Goal: Transaction & Acquisition: Purchase product/service

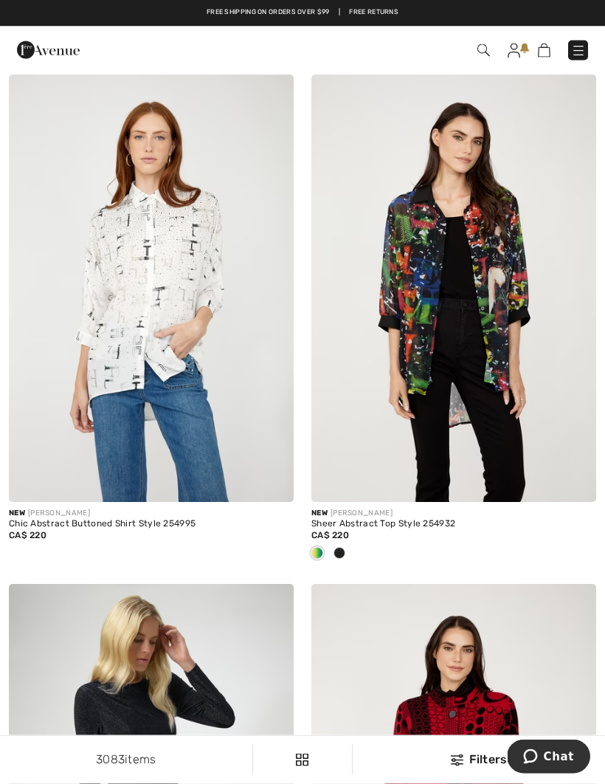
scroll to position [6840, 0]
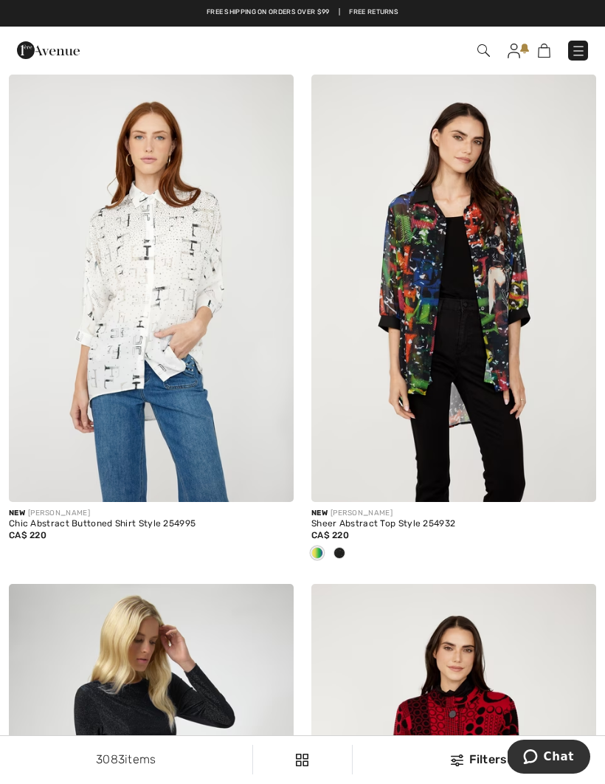
click at [468, 584] on img at bounding box center [454, 797] width 285 height 427
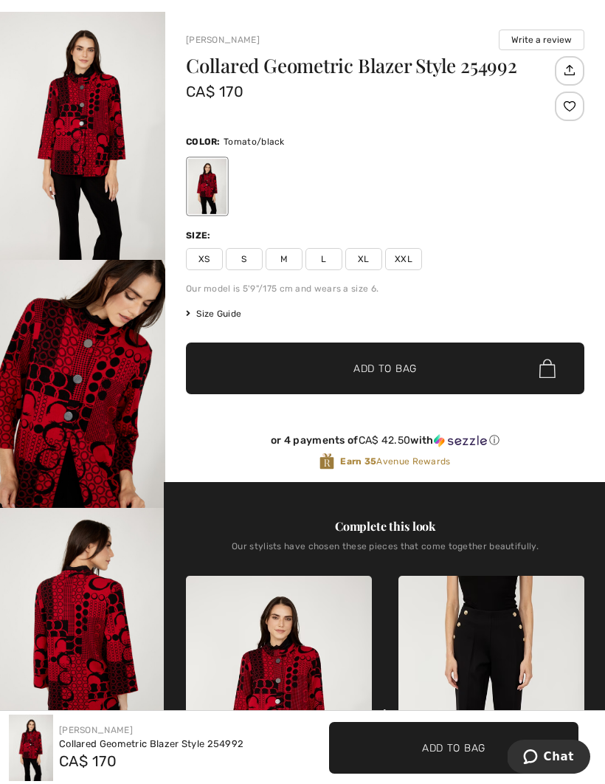
click at [365, 255] on span "XL" at bounding box center [363, 259] width 37 height 22
click at [464, 363] on span "✔ Added to Bag Add to Bag" at bounding box center [385, 369] width 399 height 52
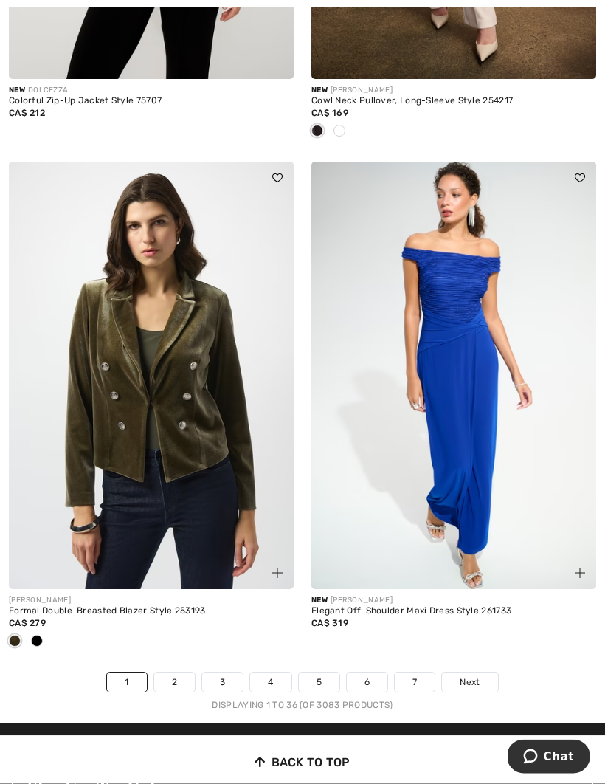
scroll to position [8769, 0]
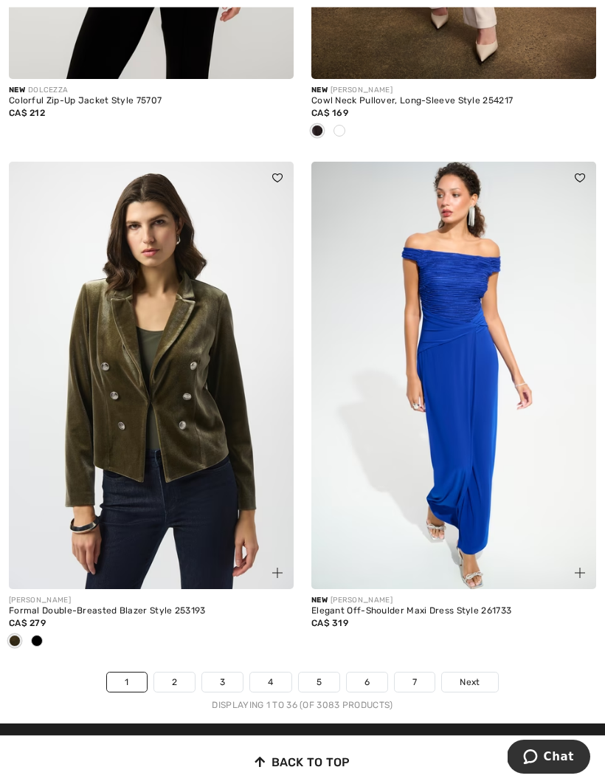
click at [174, 673] on link "2" at bounding box center [174, 682] width 41 height 19
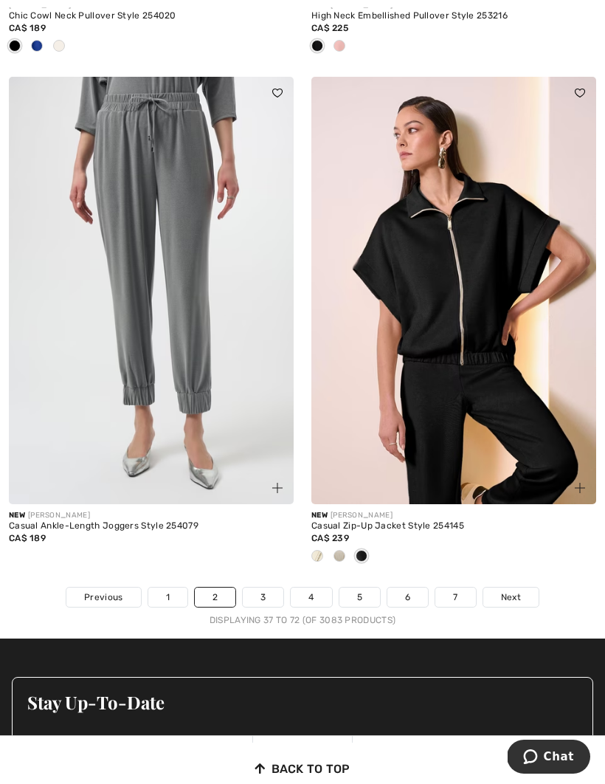
scroll to position [8865, 0]
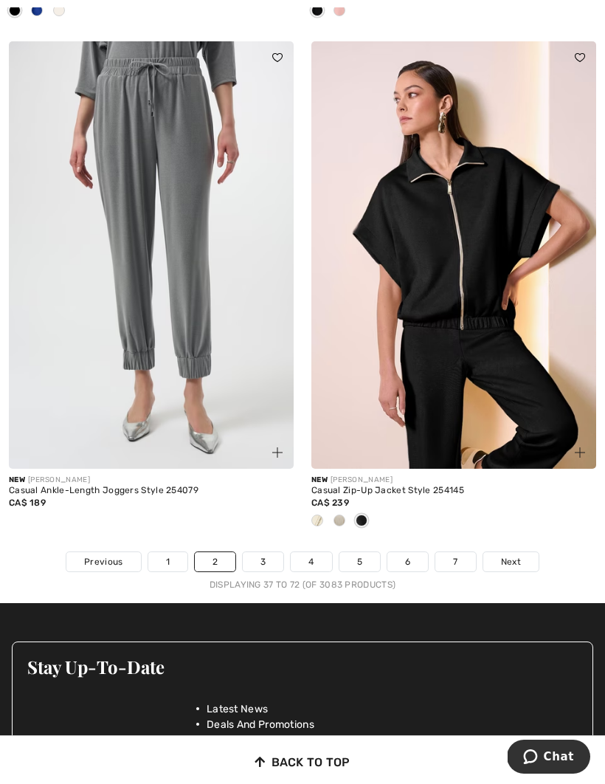
click at [269, 552] on link "3" at bounding box center [263, 561] width 41 height 19
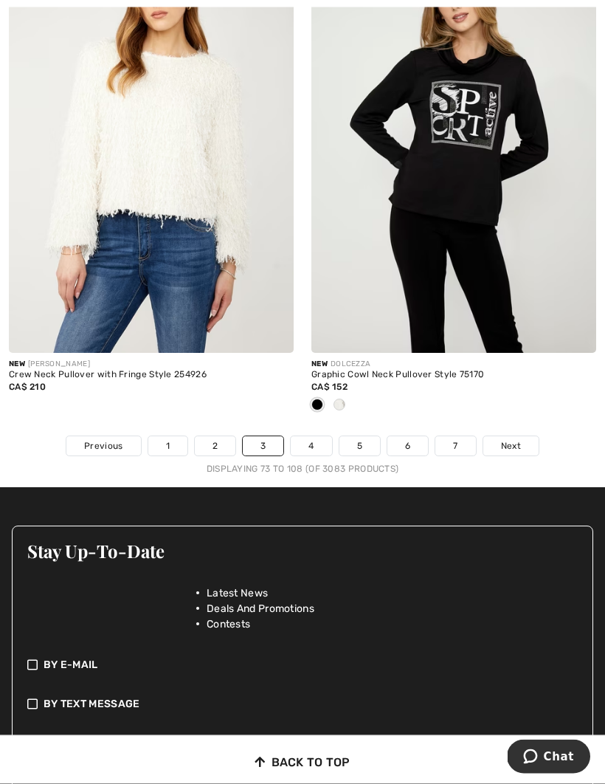
scroll to position [8956, 0]
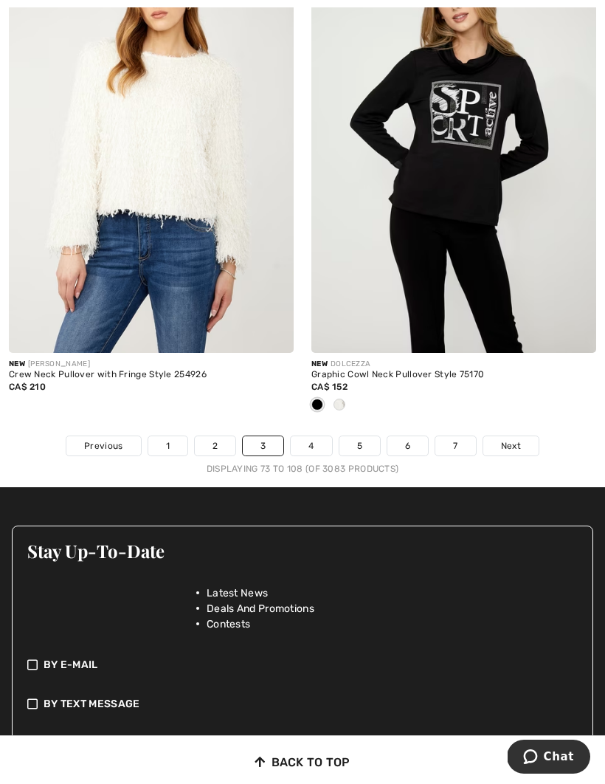
click at [306, 436] on link "4" at bounding box center [311, 445] width 41 height 19
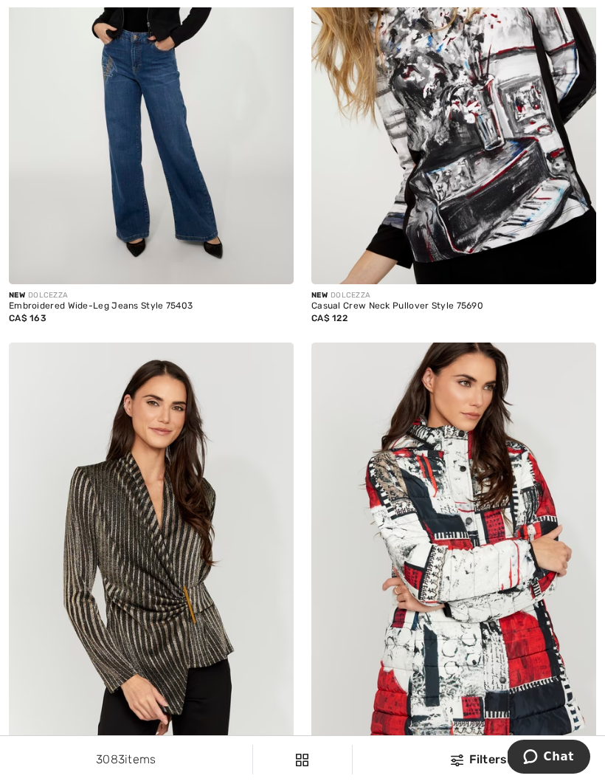
scroll to position [4505, 0]
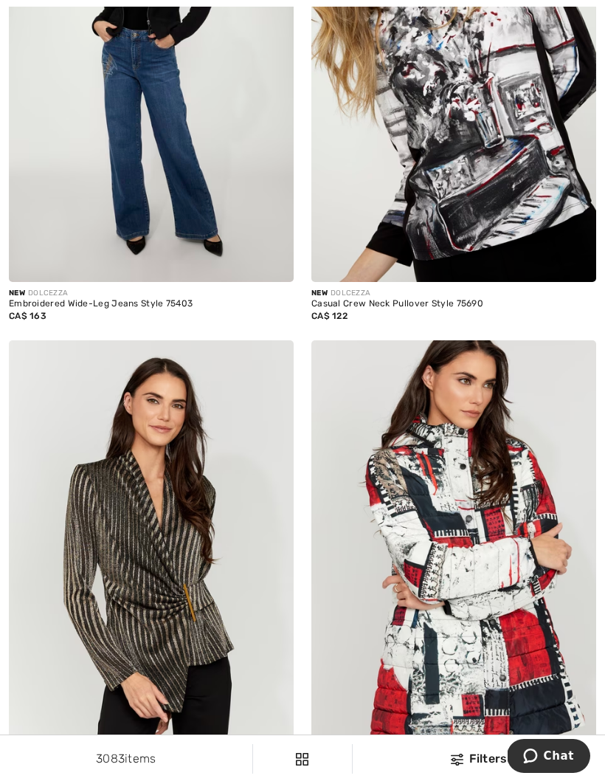
click at [507, 598] on img at bounding box center [454, 554] width 285 height 427
click at [479, 549] on img at bounding box center [454, 554] width 285 height 427
click at [480, 642] on img at bounding box center [454, 554] width 285 height 427
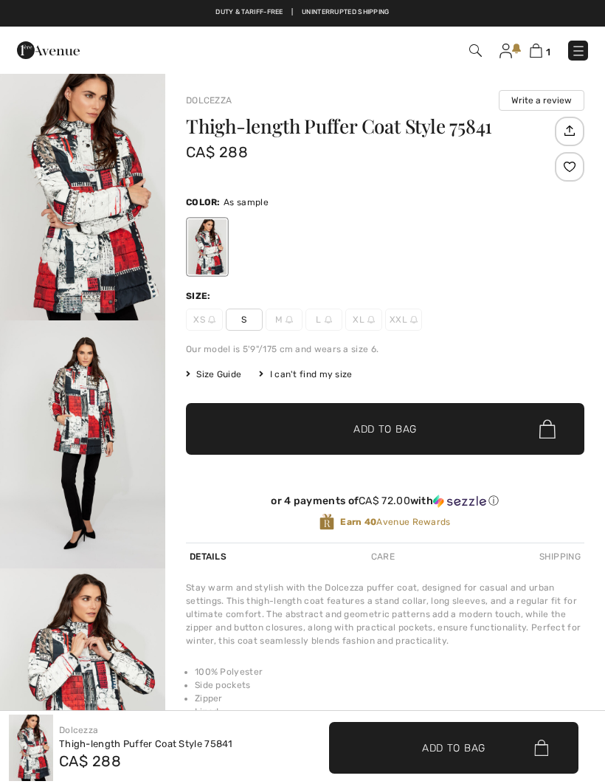
checkbox input "true"
click at [489, 325] on div "XS S M L XL XXL" at bounding box center [385, 320] width 399 height 22
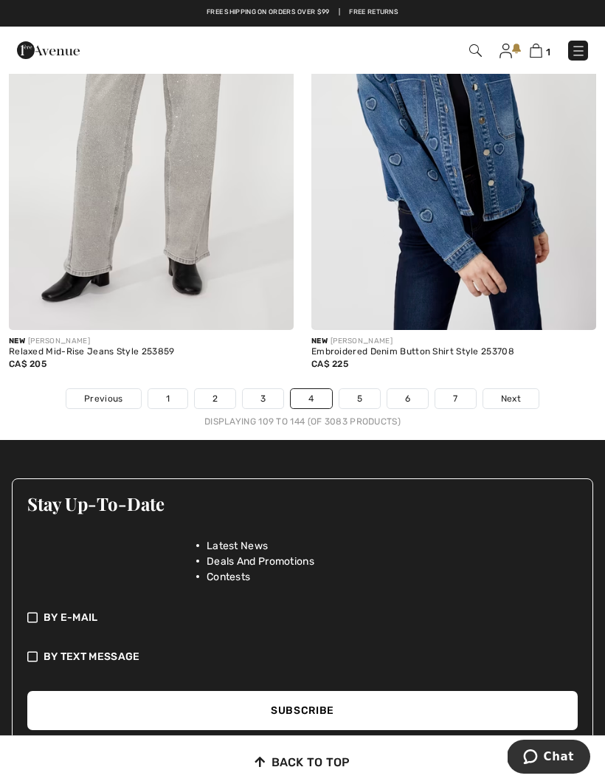
scroll to position [9029, 0]
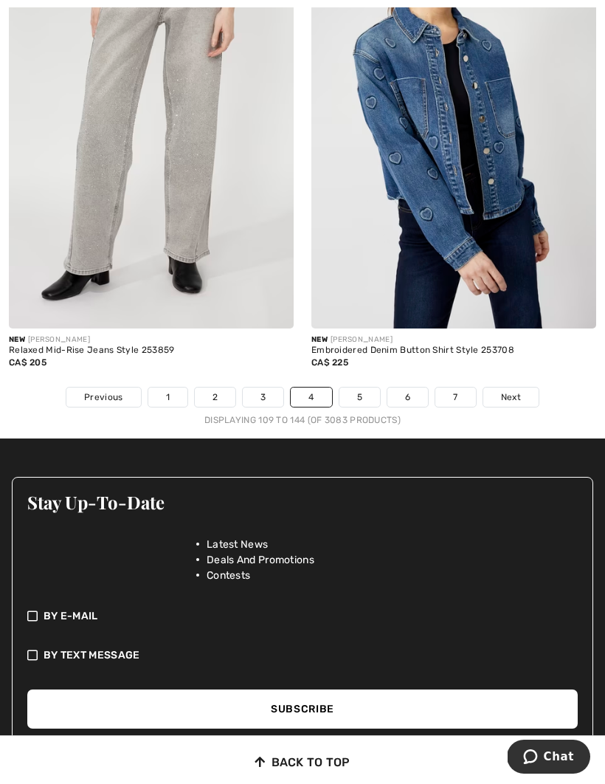
click at [357, 388] on link "5" at bounding box center [360, 397] width 41 height 19
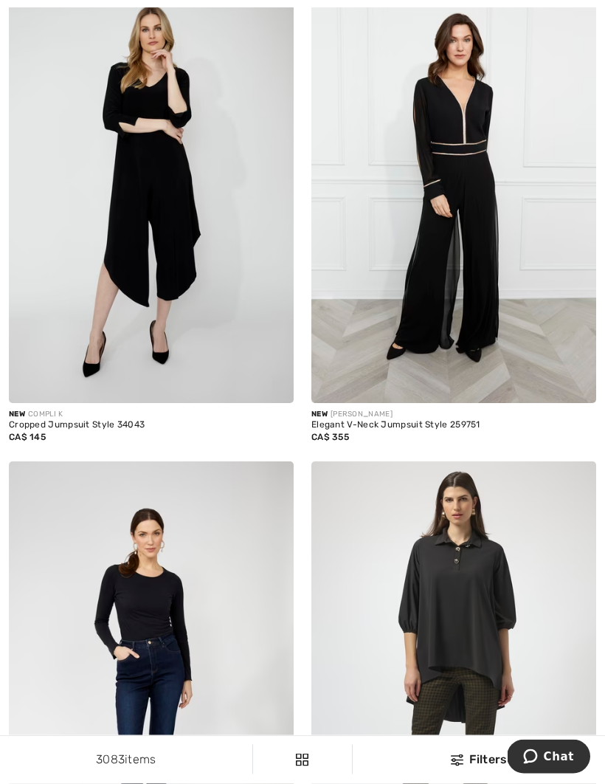
scroll to position [7473, 0]
click at [128, 420] on div "Cropped Jumpsuit Style 34043" at bounding box center [151, 425] width 285 height 10
click at [163, 313] on img at bounding box center [151, 189] width 285 height 427
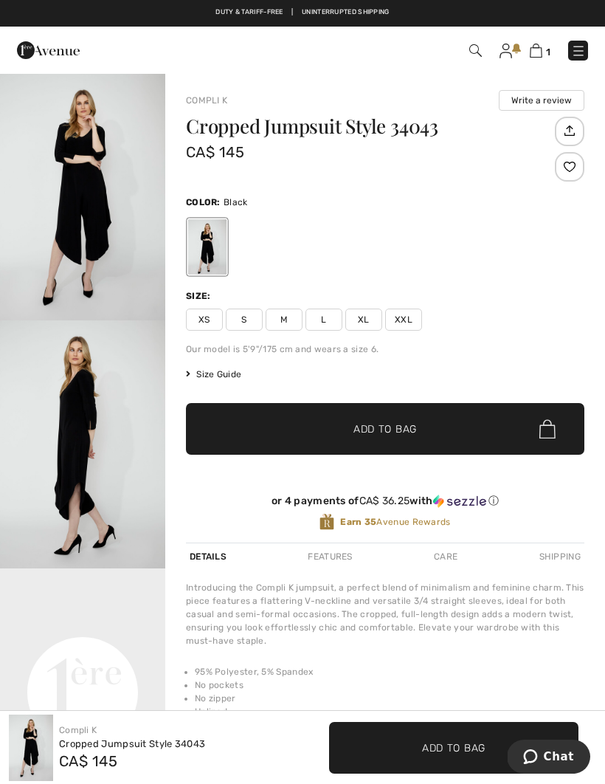
click at [366, 316] on span "XL" at bounding box center [363, 320] width 37 height 22
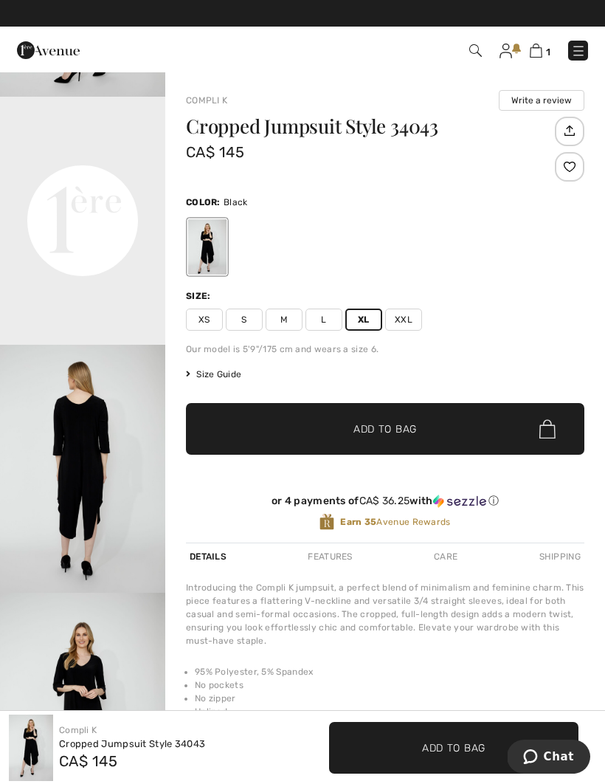
scroll to position [523, 0]
click at [395, 430] on span "Add to Bag" at bounding box center [385, 430] width 63 height 16
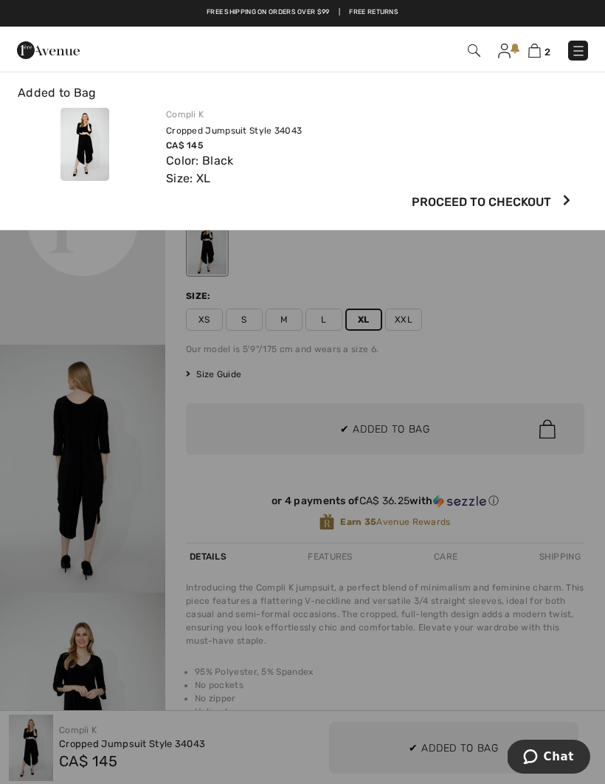
scroll to position [0, 0]
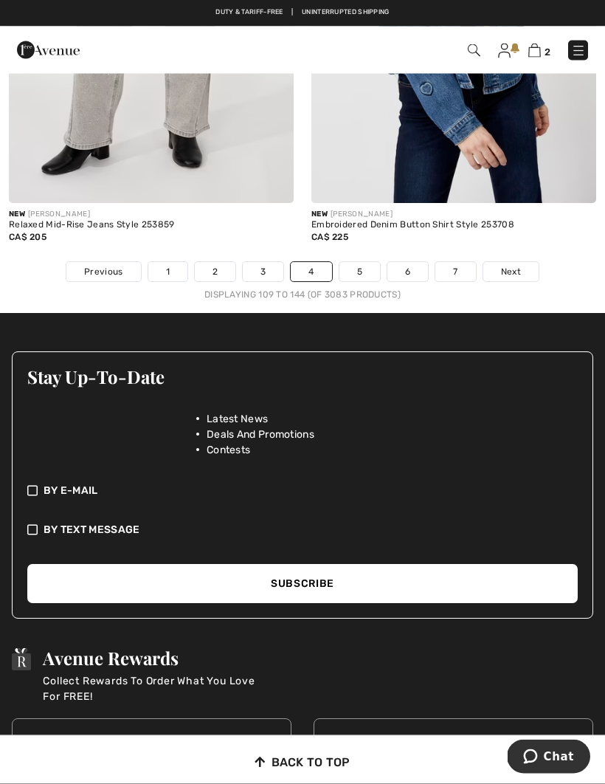
scroll to position [9155, 0]
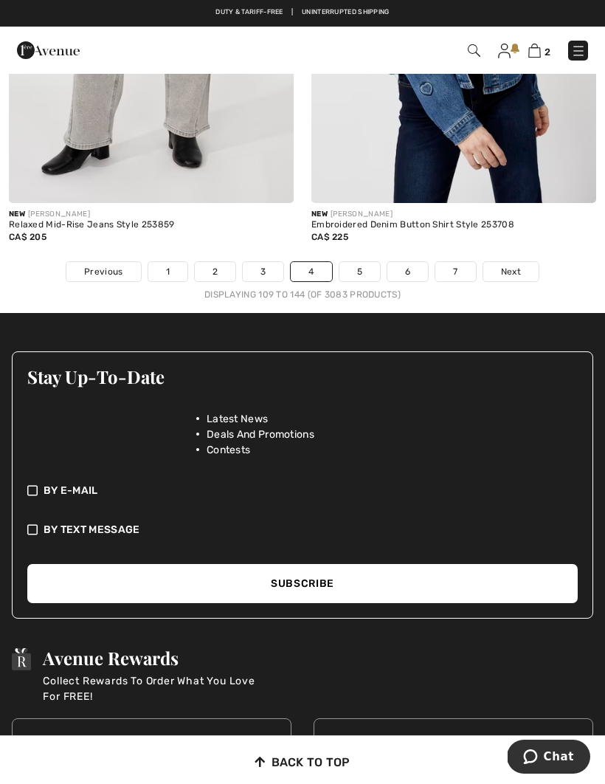
click at [359, 262] on link "5" at bounding box center [360, 271] width 41 height 19
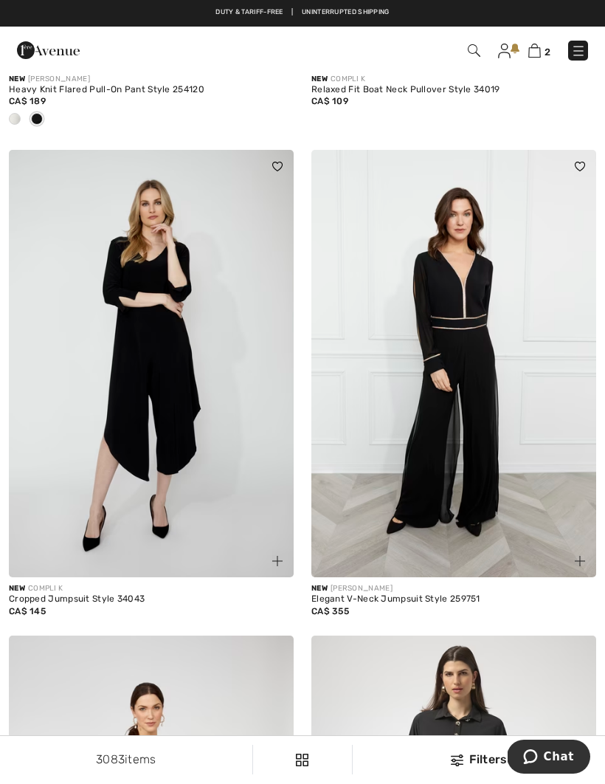
scroll to position [7300, 0]
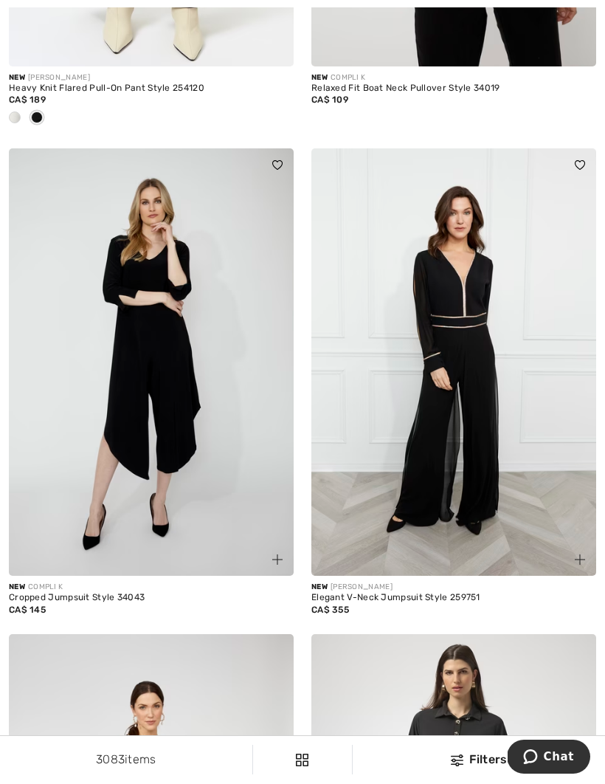
click at [154, 377] on img at bounding box center [151, 361] width 285 height 427
click at [275, 554] on img at bounding box center [277, 559] width 10 height 10
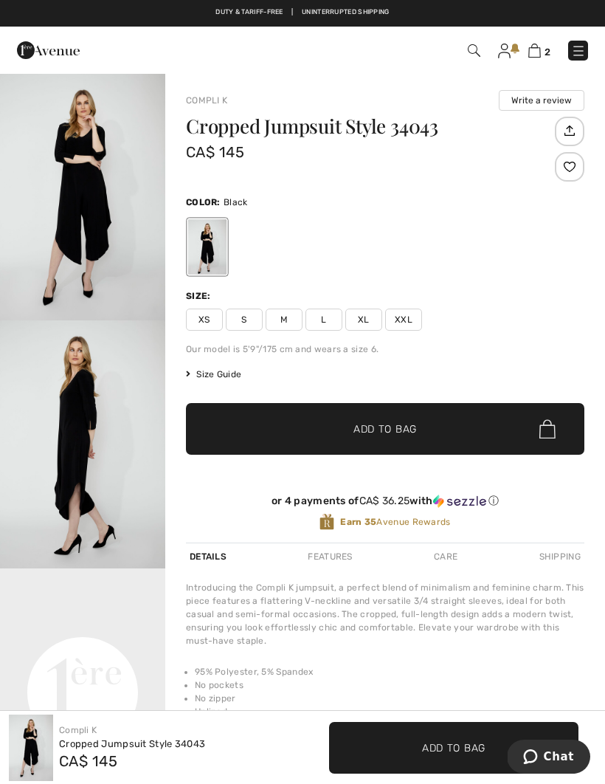
click at [212, 368] on span "Size Guide" at bounding box center [213, 374] width 55 height 13
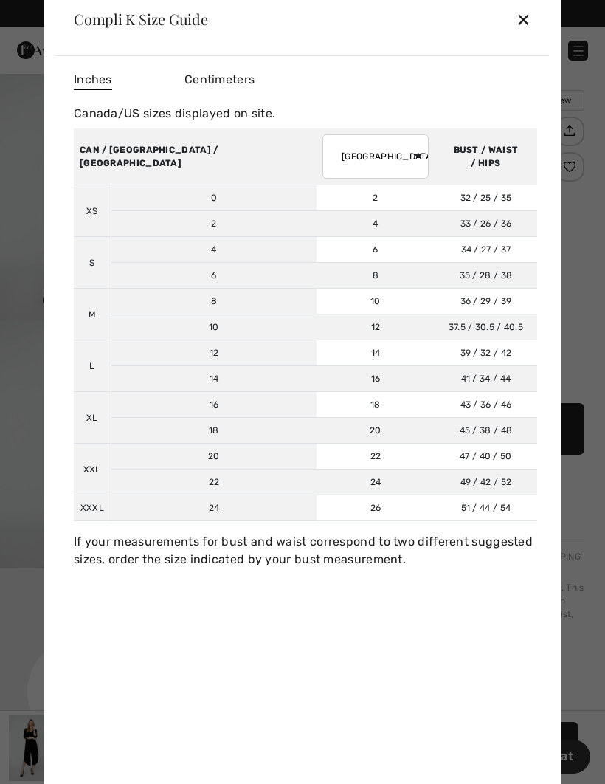
click at [317, 376] on td "16" at bounding box center [376, 379] width 118 height 26
click at [520, 24] on div "✕" at bounding box center [524, 19] width 16 height 31
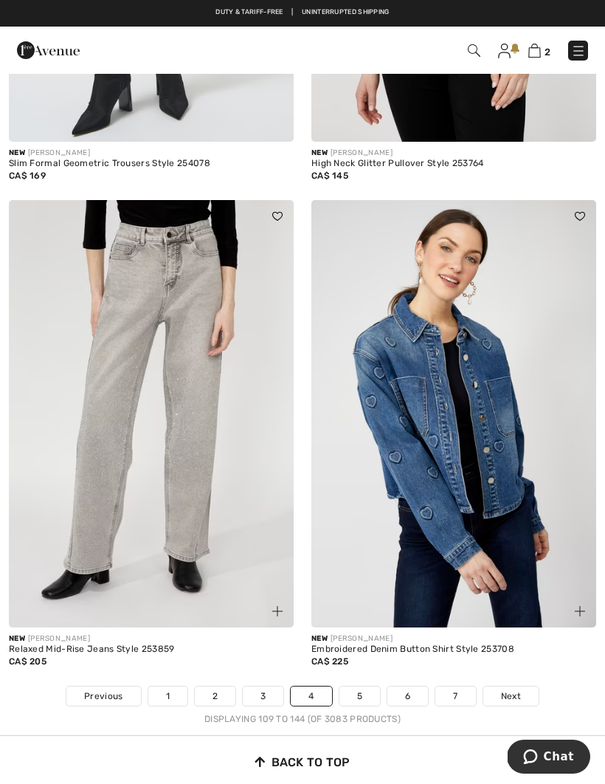
scroll to position [8712, 0]
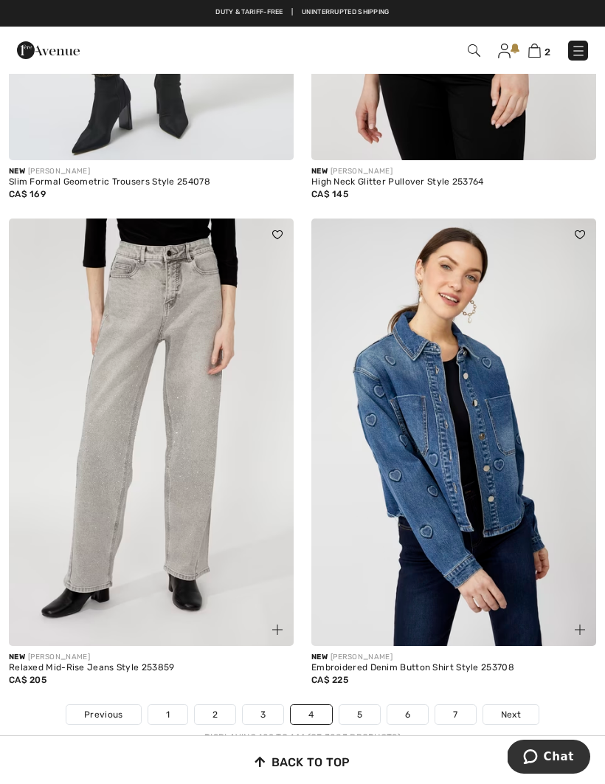
click at [357, 705] on link "5" at bounding box center [360, 714] width 41 height 19
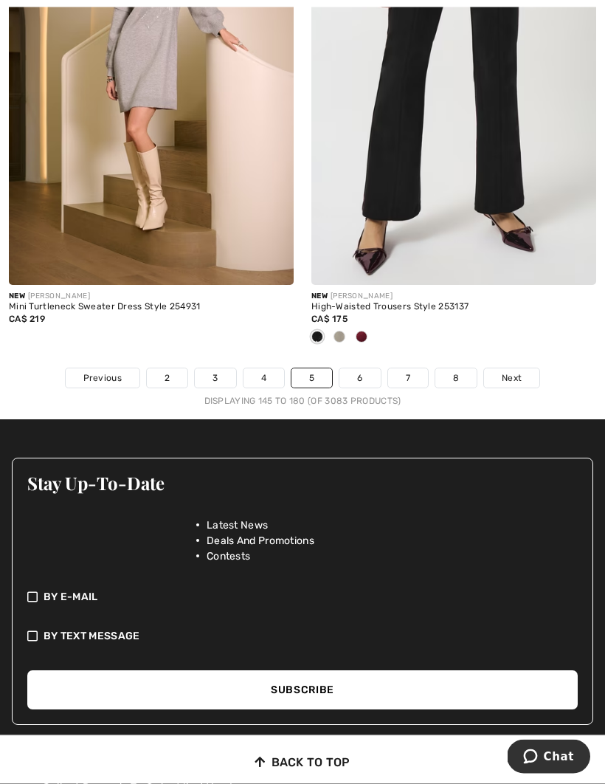
scroll to position [9097, 0]
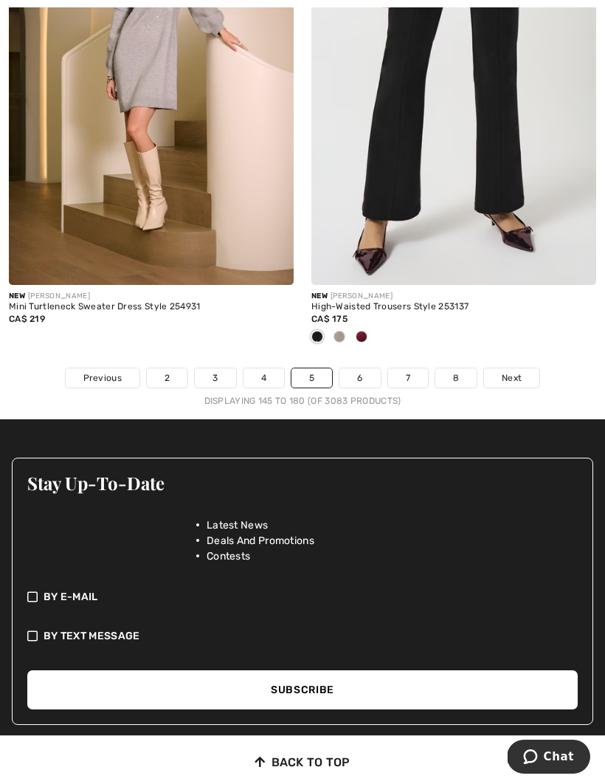
click at [362, 374] on link "6" at bounding box center [360, 377] width 41 height 19
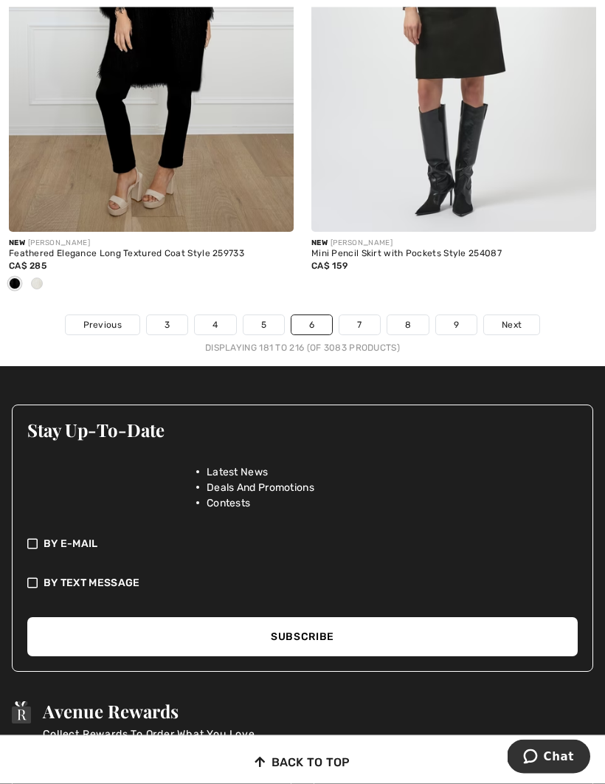
scroll to position [9150, 0]
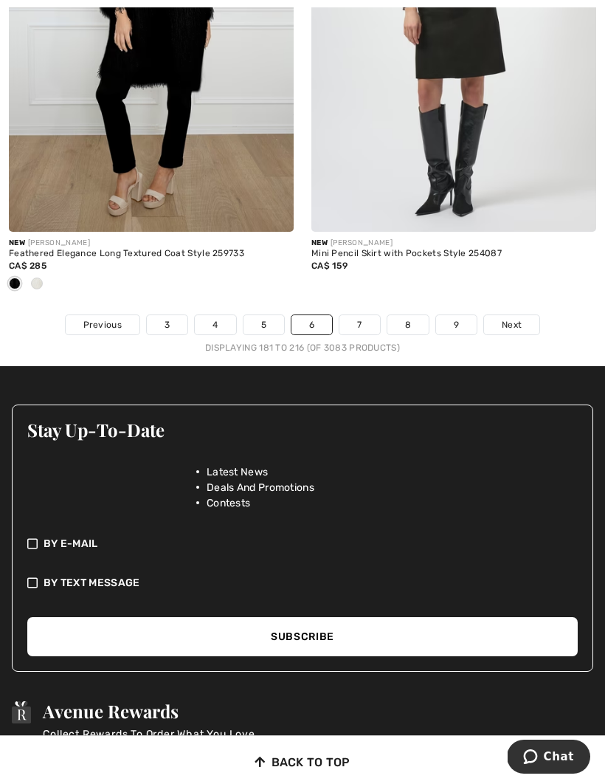
click at [354, 315] on link "7" at bounding box center [360, 324] width 40 height 19
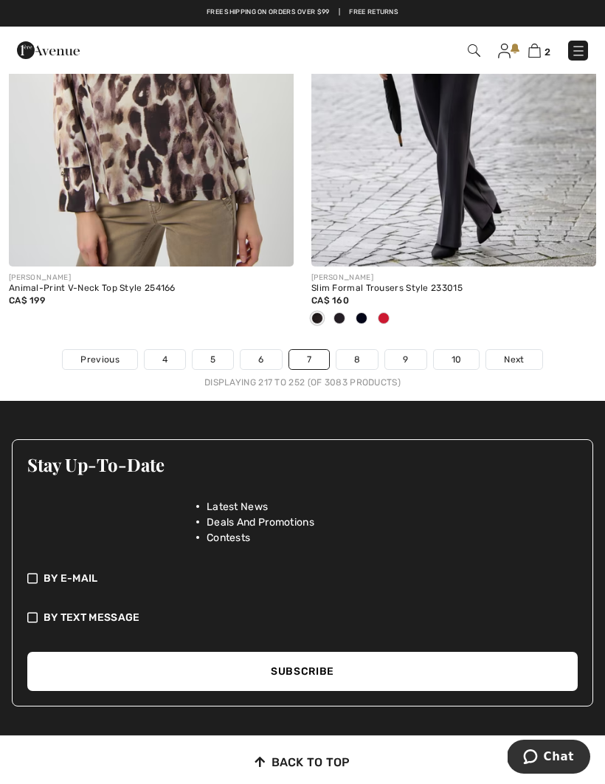
scroll to position [8969, 0]
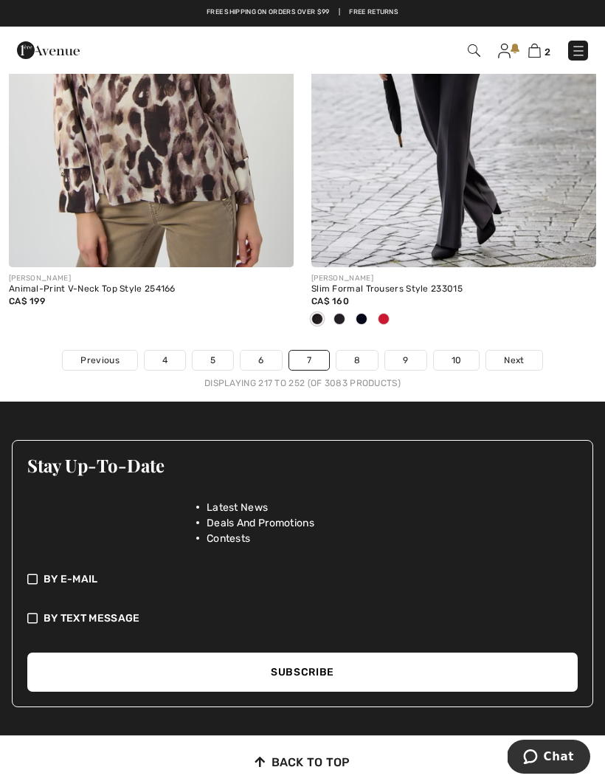
click at [360, 351] on link "8" at bounding box center [357, 360] width 41 height 19
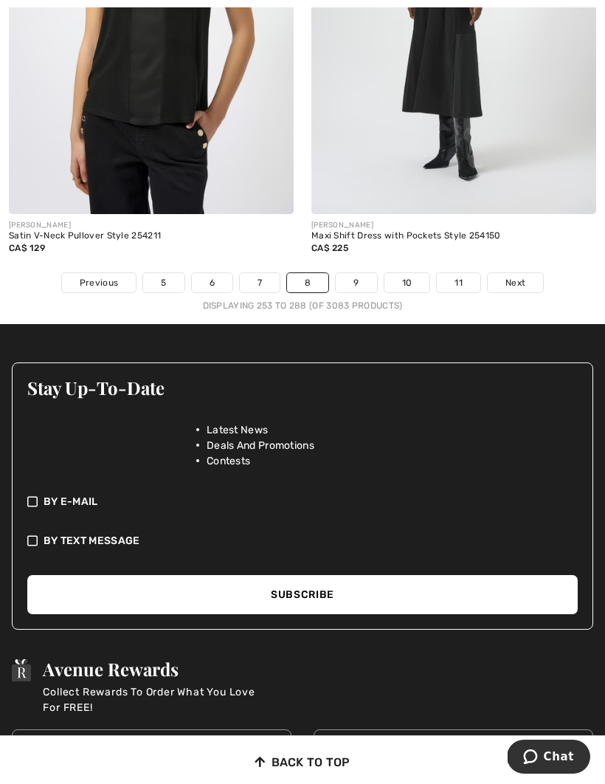
scroll to position [9037, 0]
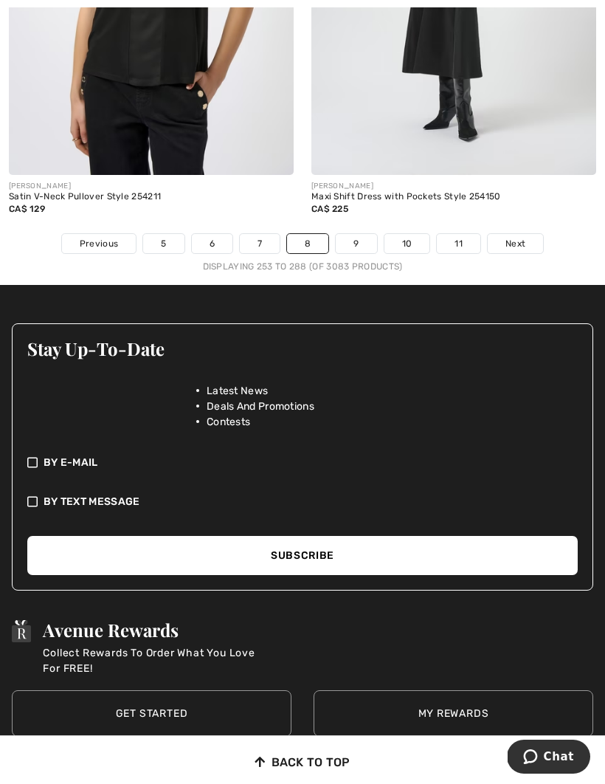
click at [361, 234] on link "9" at bounding box center [356, 243] width 41 height 19
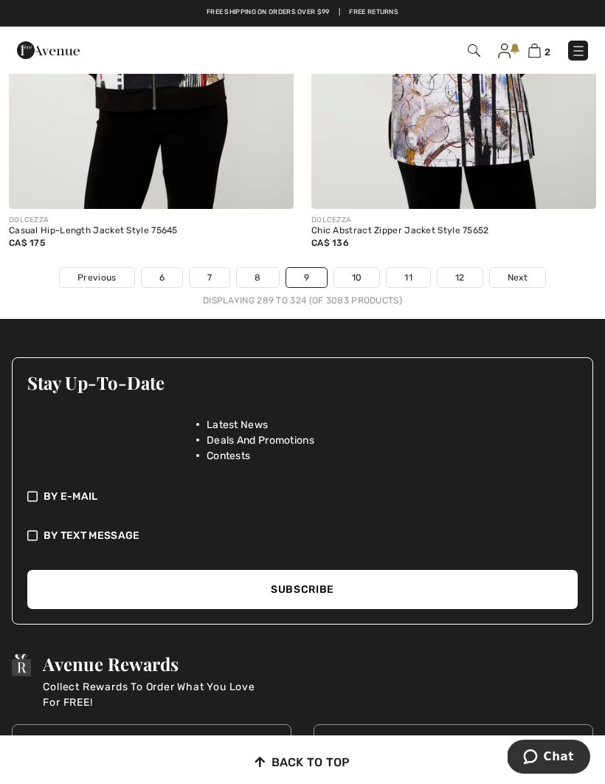
scroll to position [8927, 0]
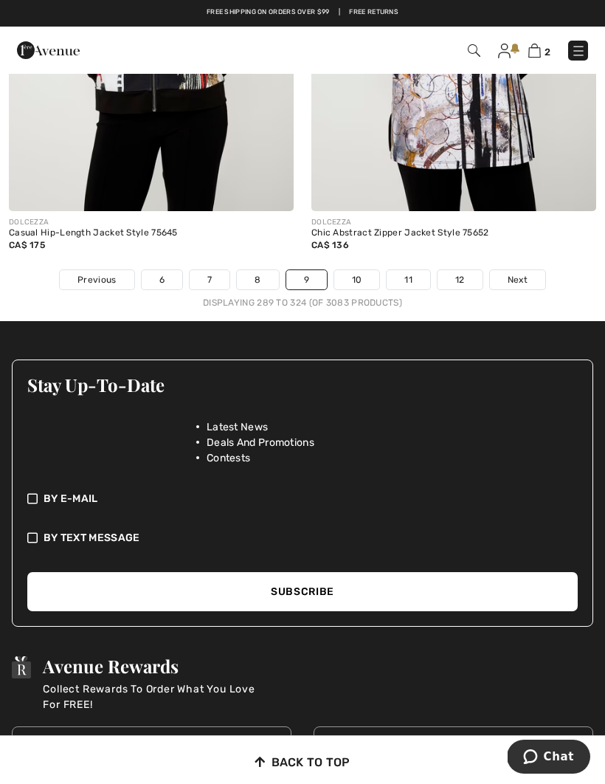
click at [359, 270] on link "10" at bounding box center [357, 279] width 46 height 19
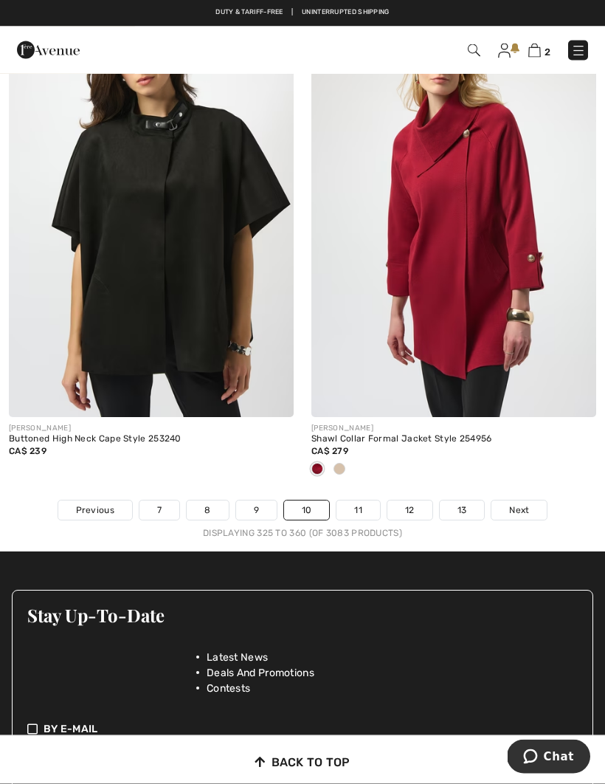
scroll to position [8843, 0]
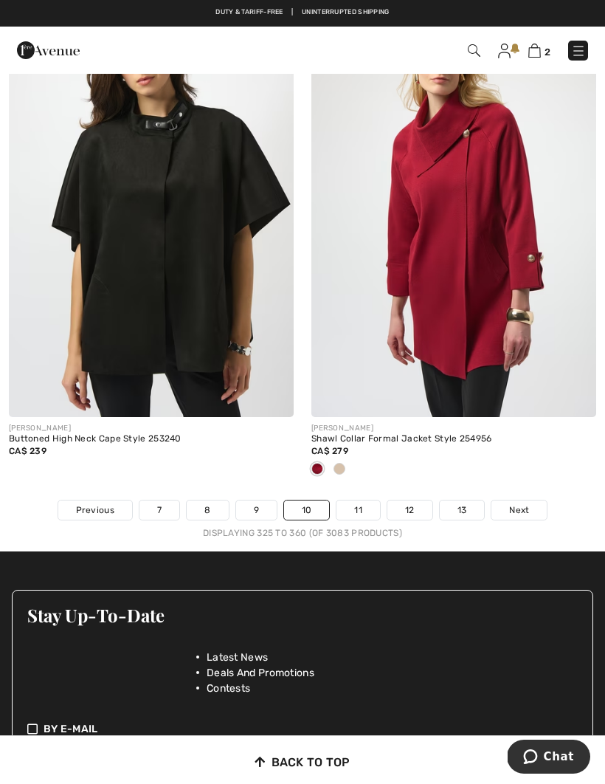
click at [363, 501] on link "11" at bounding box center [359, 510] width 44 height 19
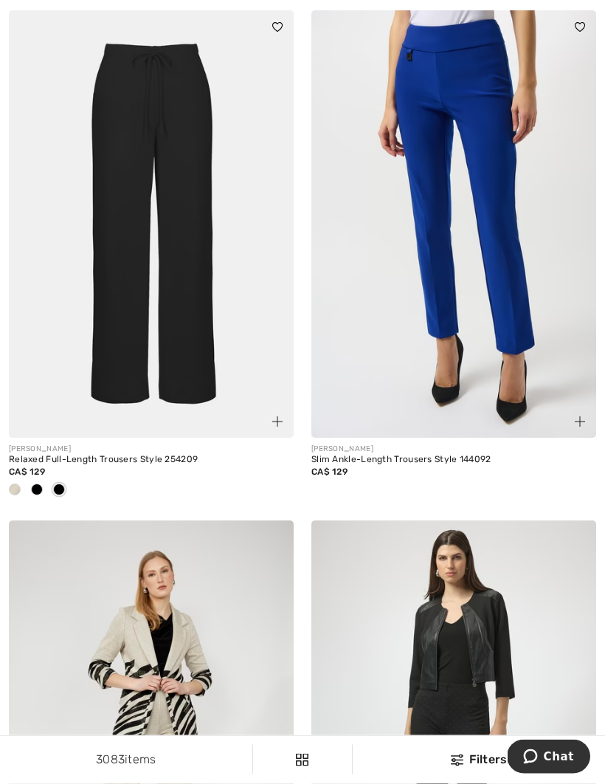
scroll to position [3867, 0]
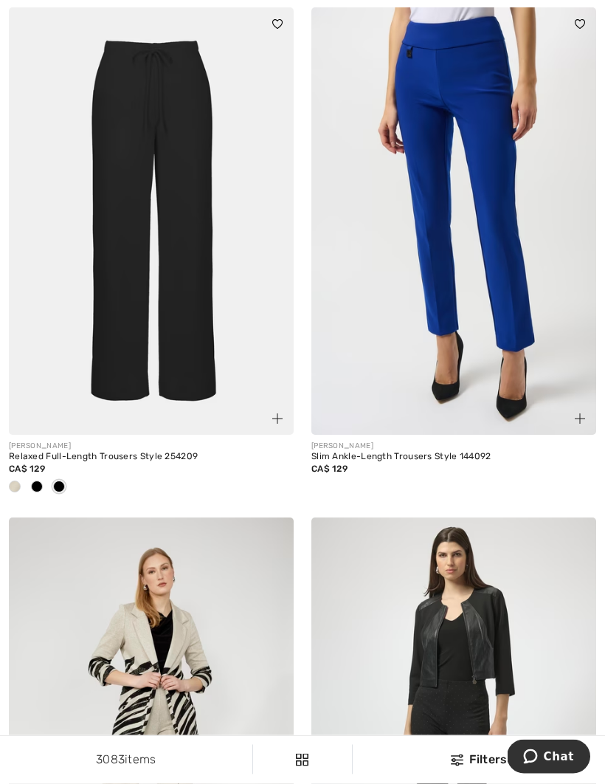
click at [19, 483] on span at bounding box center [15, 487] width 12 height 12
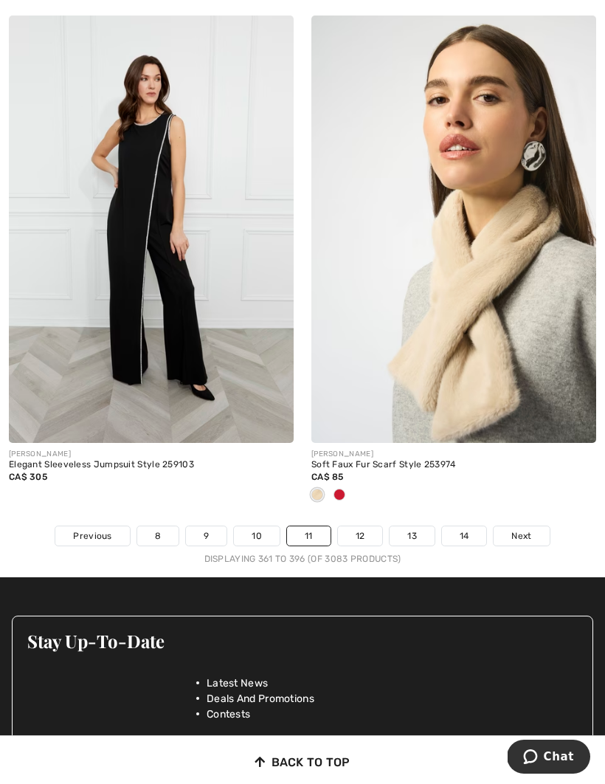
scroll to position [8982, 0]
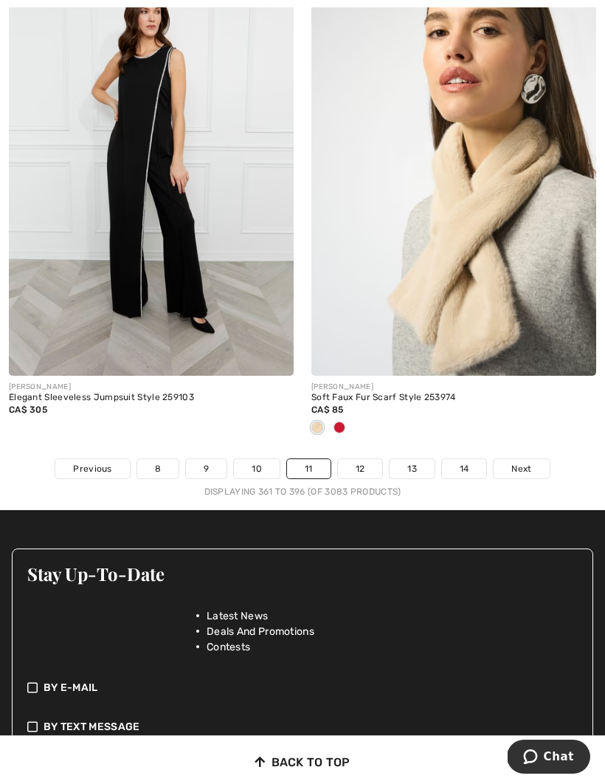
click at [366, 459] on link "12" at bounding box center [360, 468] width 45 height 19
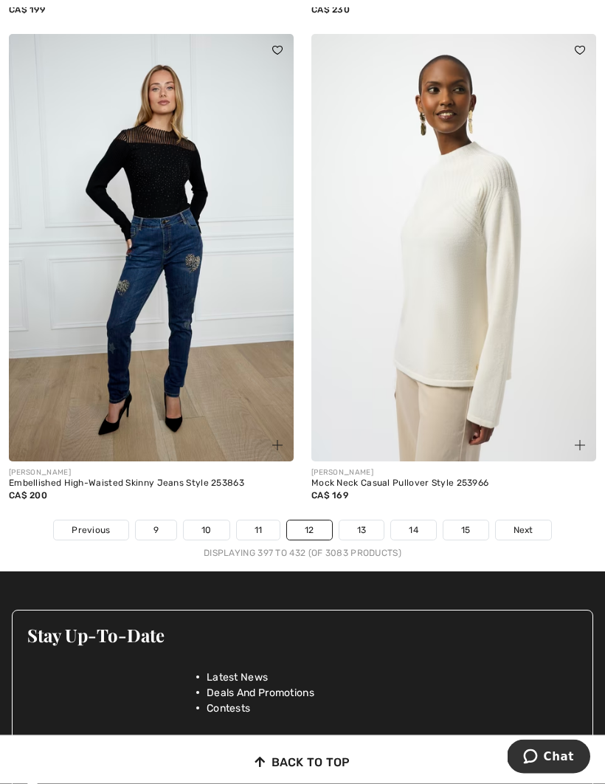
scroll to position [8872, 0]
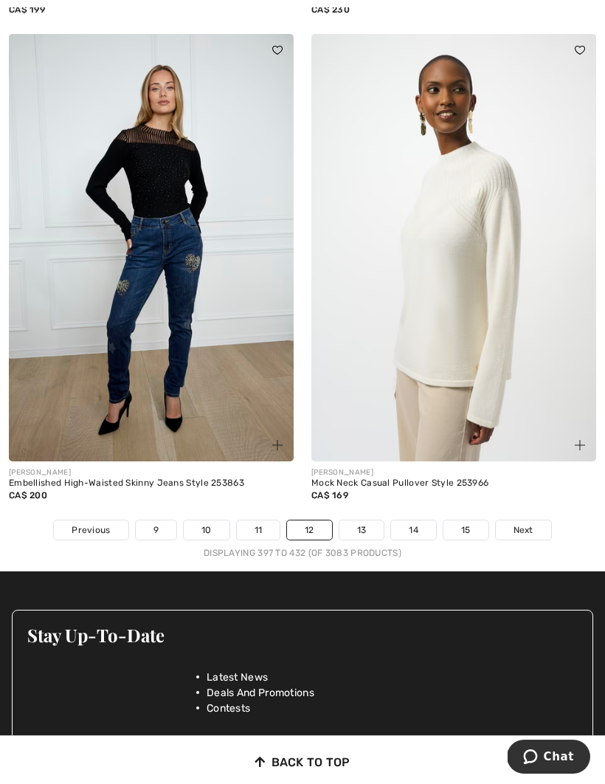
click at [400, 478] on div "Mock Neck Casual Pullover Style 253966" at bounding box center [454, 483] width 285 height 10
click at [586, 436] on span at bounding box center [580, 445] width 18 height 18
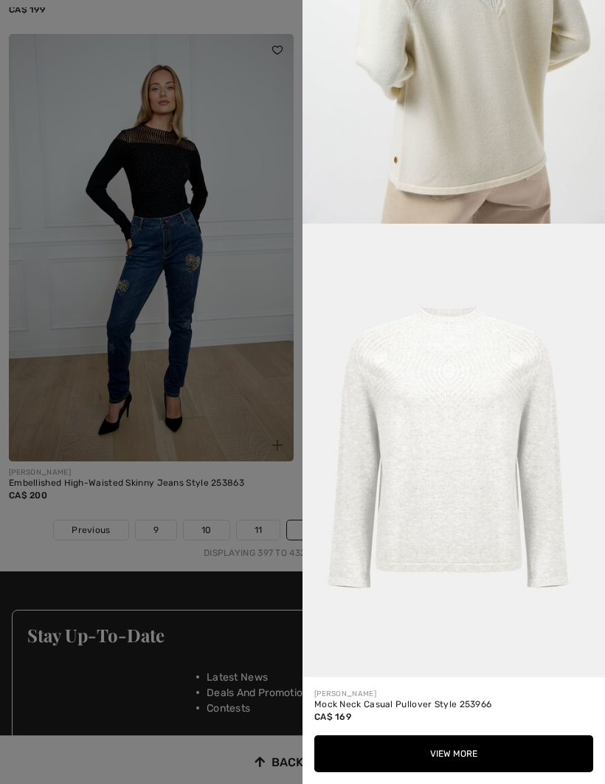
scroll to position [1623, 0]
click at [554, 625] on img at bounding box center [454, 450] width 303 height 453
click at [468, 772] on button "View More" at bounding box center [453, 753] width 279 height 37
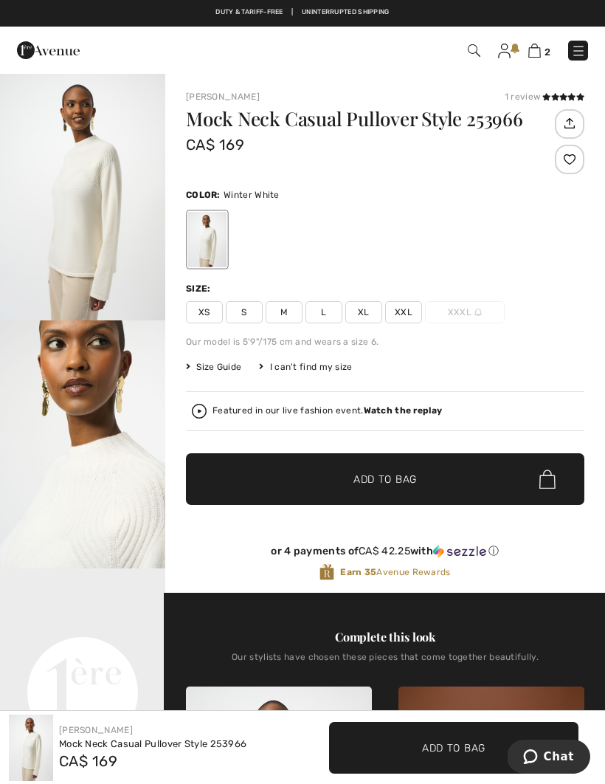
click at [368, 309] on span "XL" at bounding box center [363, 312] width 37 height 22
click at [406, 466] on span "✔ Added to Bag Add to Bag" at bounding box center [385, 479] width 399 height 52
click at [99, 498] on img "2 / 5" at bounding box center [82, 444] width 165 height 248
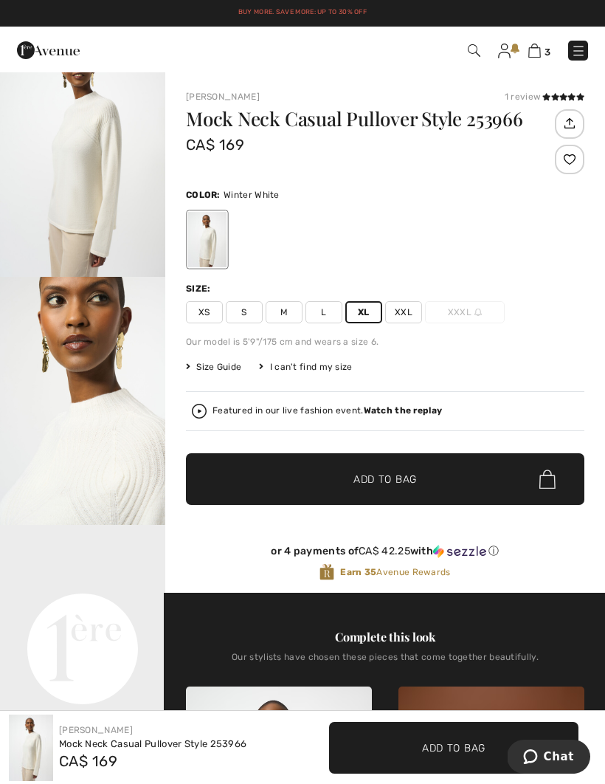
scroll to position [41, 0]
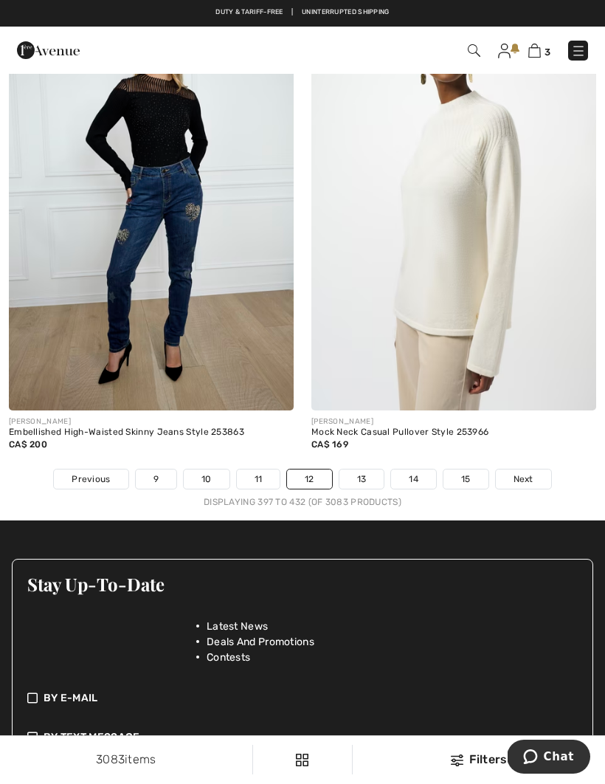
click at [370, 470] on link "13" at bounding box center [362, 479] width 45 height 19
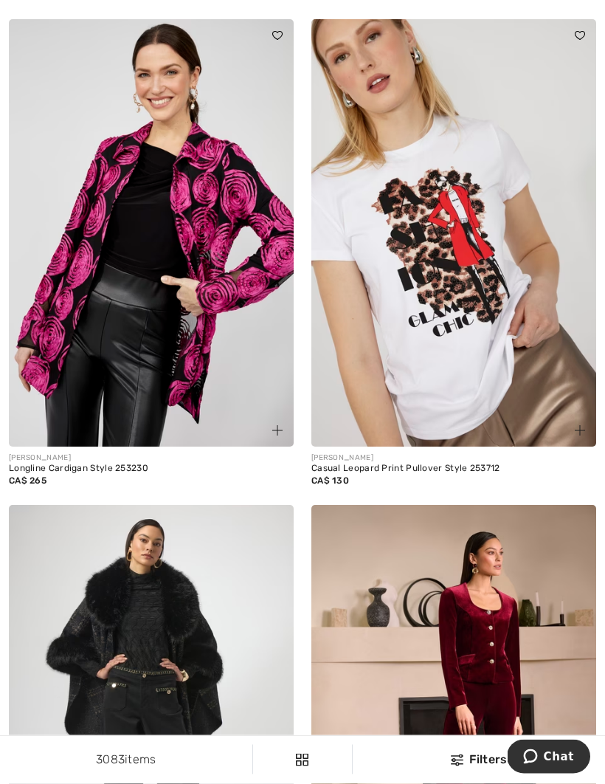
scroll to position [4341, 0]
click at [282, 425] on img at bounding box center [277, 430] width 10 height 10
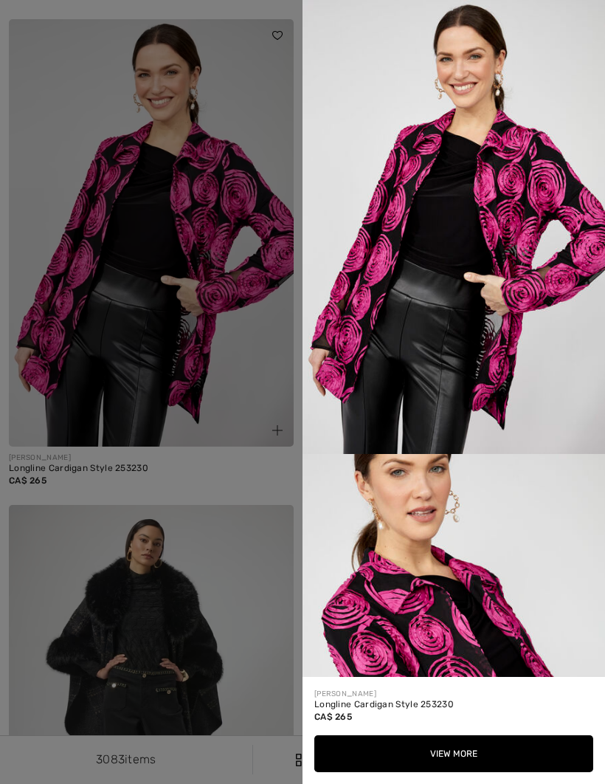
click at [276, 424] on div at bounding box center [302, 392] width 605 height 784
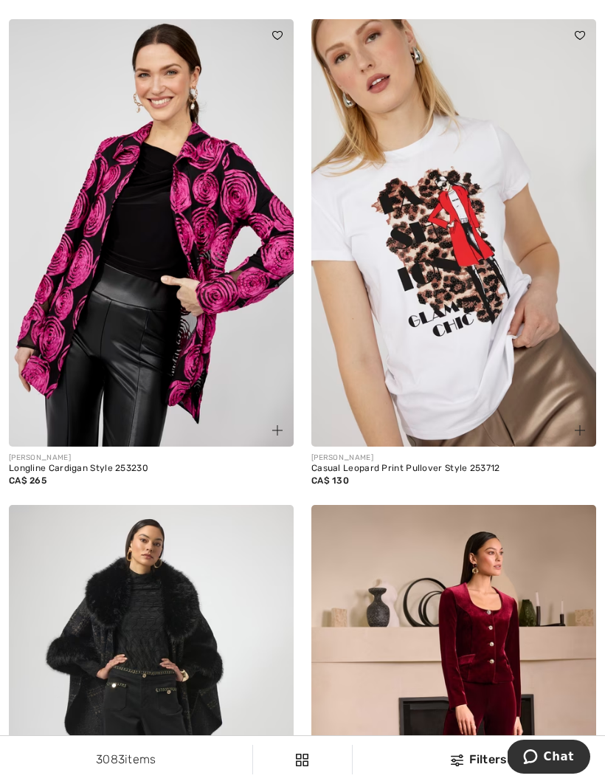
click at [282, 426] on img at bounding box center [277, 430] width 10 height 10
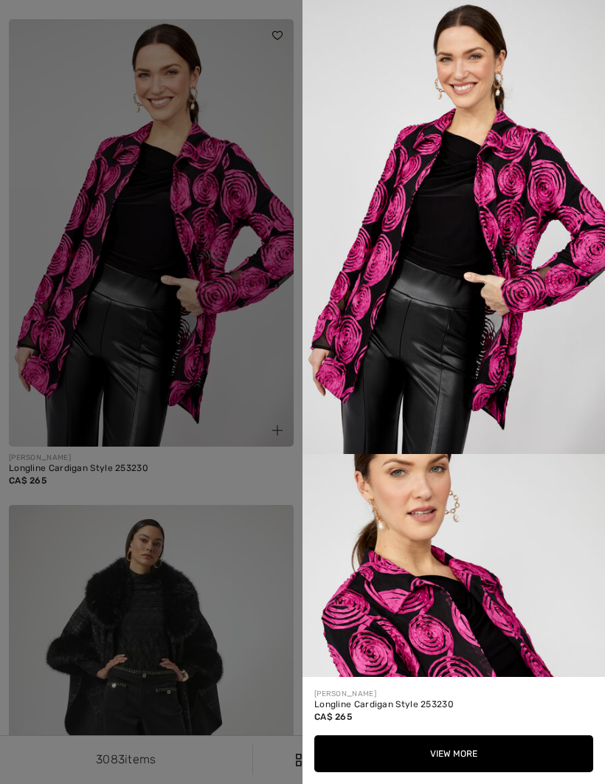
click at [472, 772] on button "View More" at bounding box center [453, 753] width 279 height 37
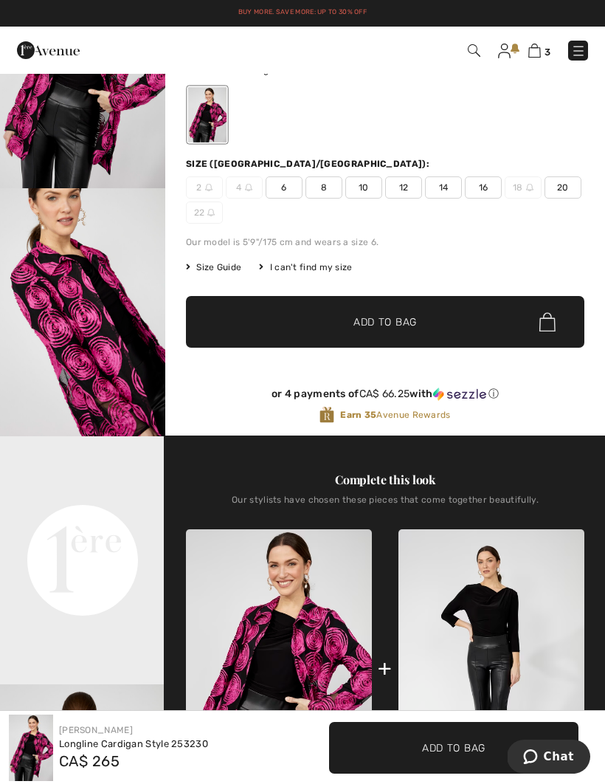
scroll to position [62, 0]
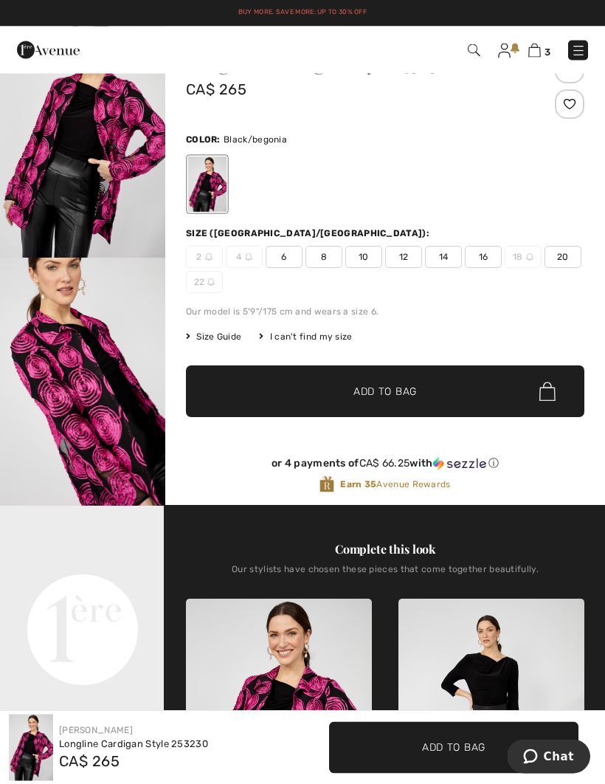
click at [472, 258] on span "16" at bounding box center [483, 258] width 37 height 22
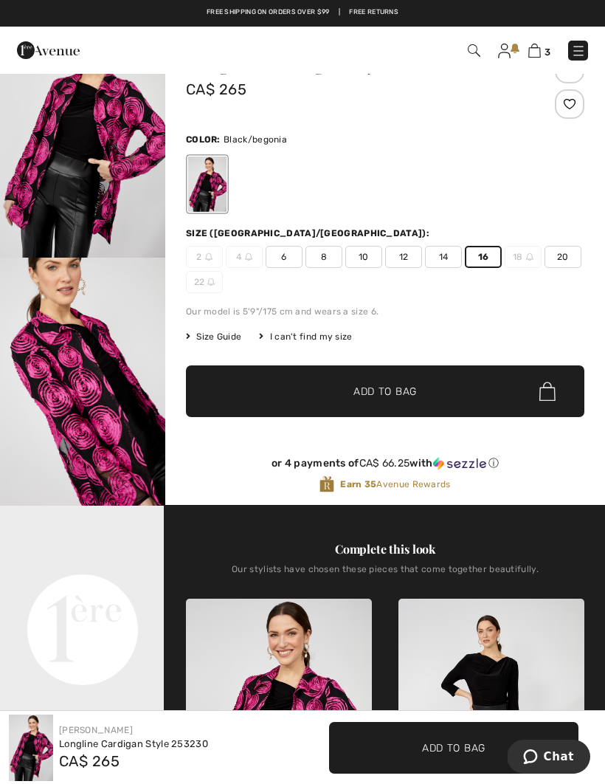
click at [396, 393] on span "Add to Bag" at bounding box center [385, 392] width 63 height 16
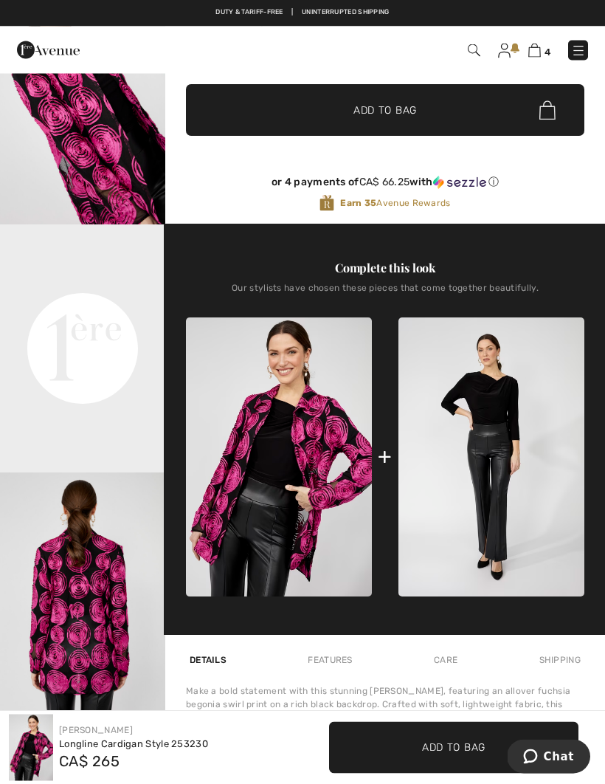
scroll to position [334, 0]
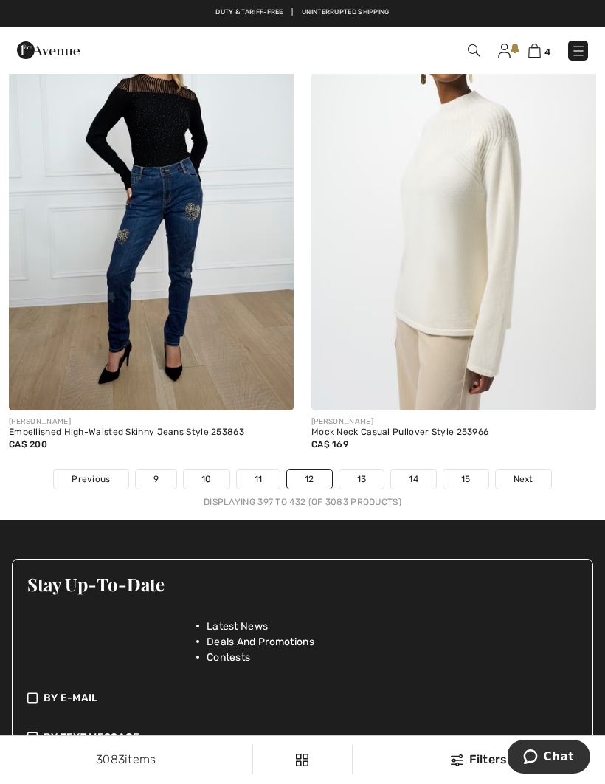
click at [416, 470] on link "14" at bounding box center [413, 479] width 45 height 19
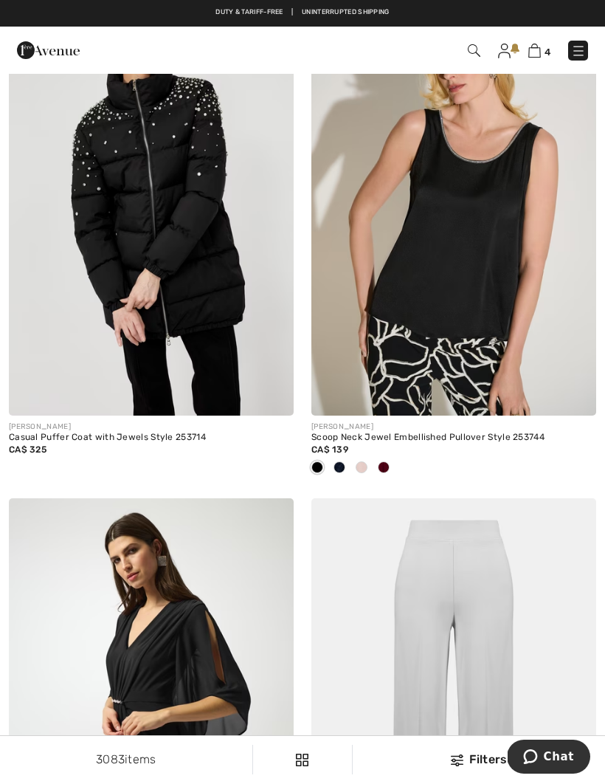
scroll to position [5343, 0]
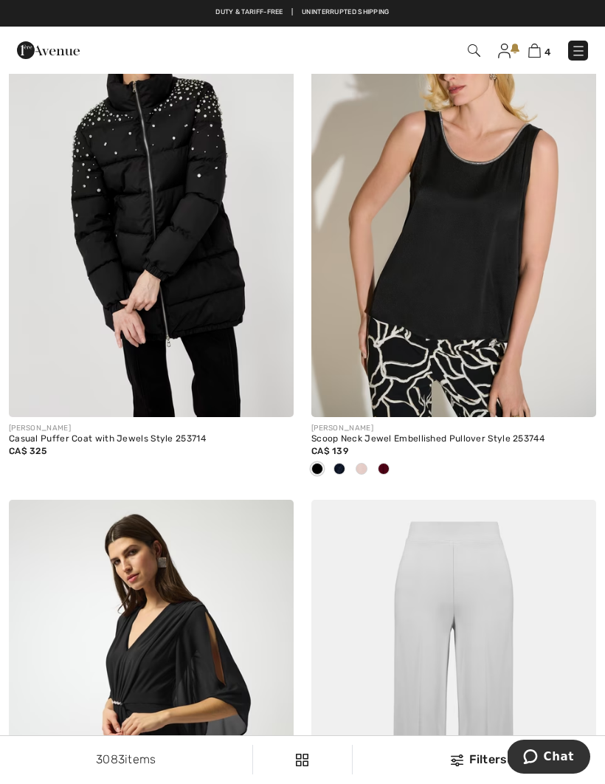
click at [575, 396] on img at bounding box center [580, 401] width 10 height 10
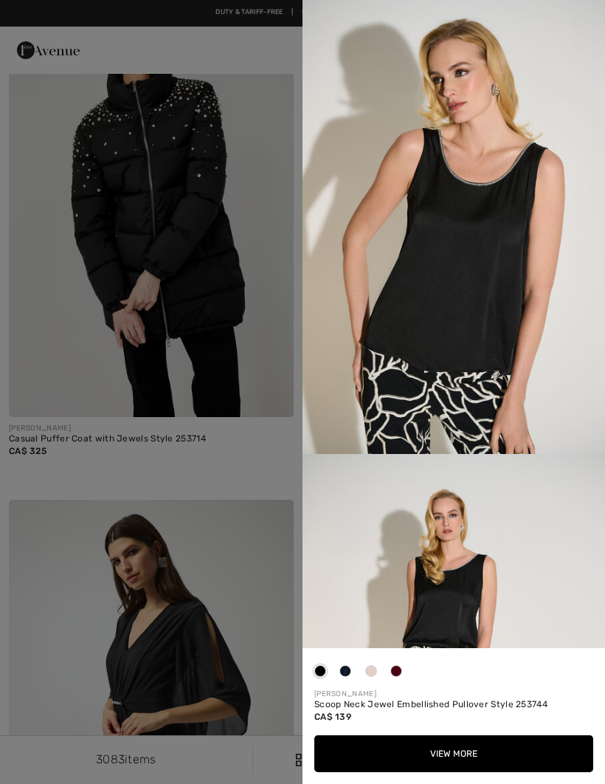
click at [511, 772] on button "View More" at bounding box center [453, 753] width 279 height 37
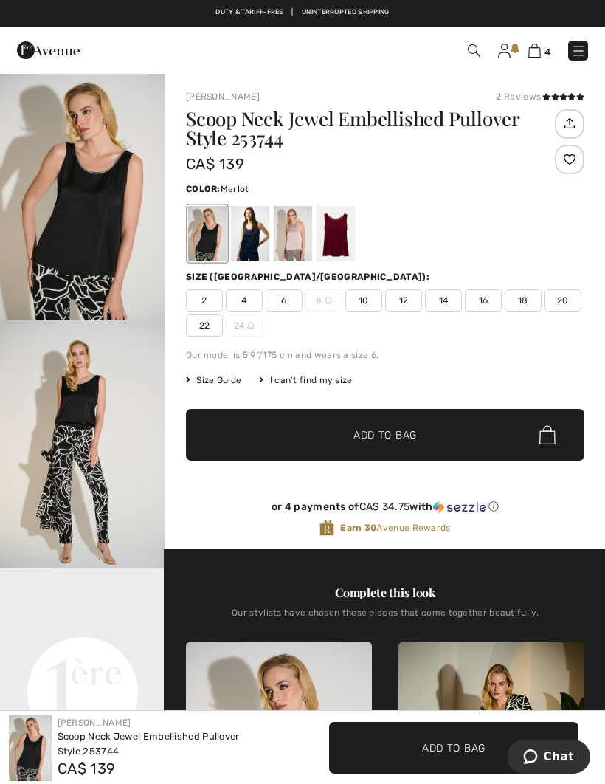
click at [337, 233] on div at bounding box center [336, 233] width 38 height 55
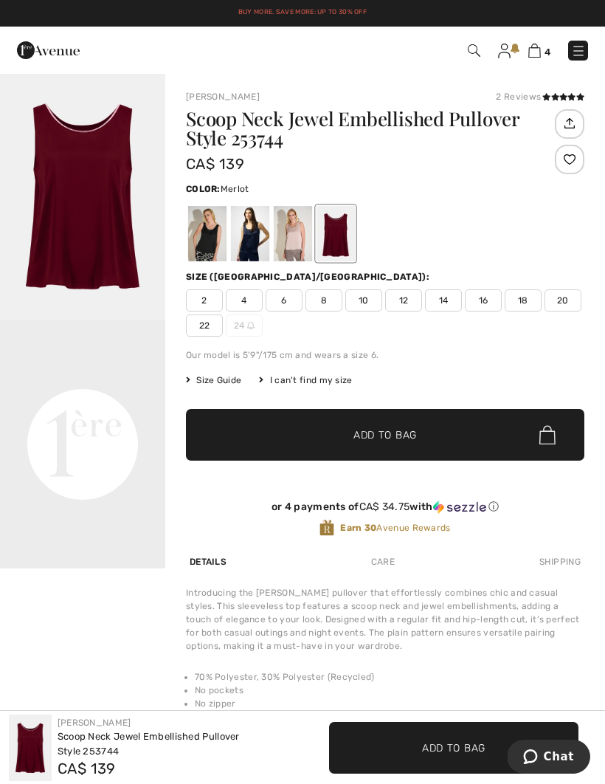
click at [200, 227] on div at bounding box center [207, 233] width 38 height 55
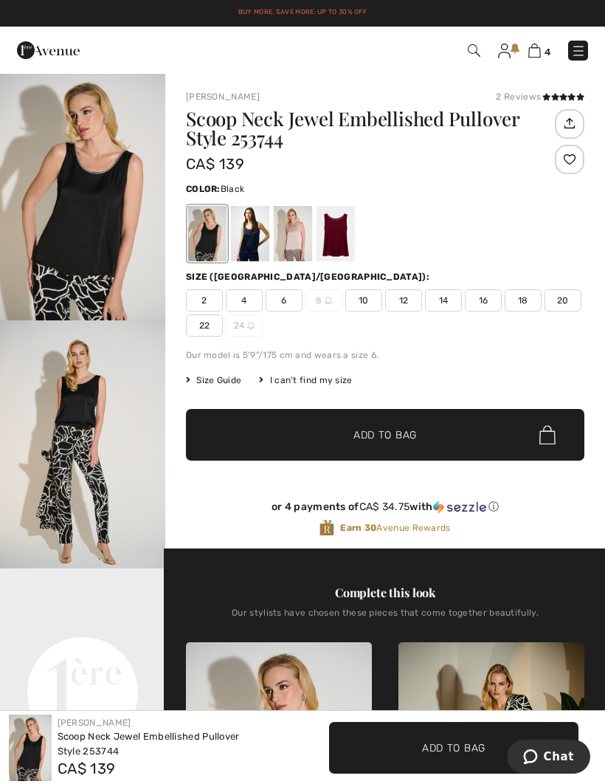
click at [481, 298] on span "16" at bounding box center [483, 300] width 37 height 22
click at [299, 244] on div at bounding box center [293, 233] width 38 height 55
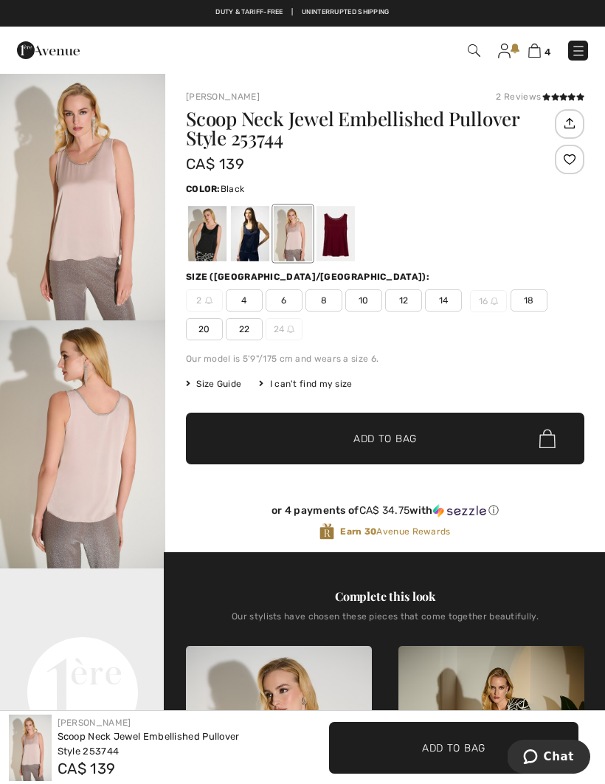
click at [204, 233] on div at bounding box center [207, 233] width 38 height 55
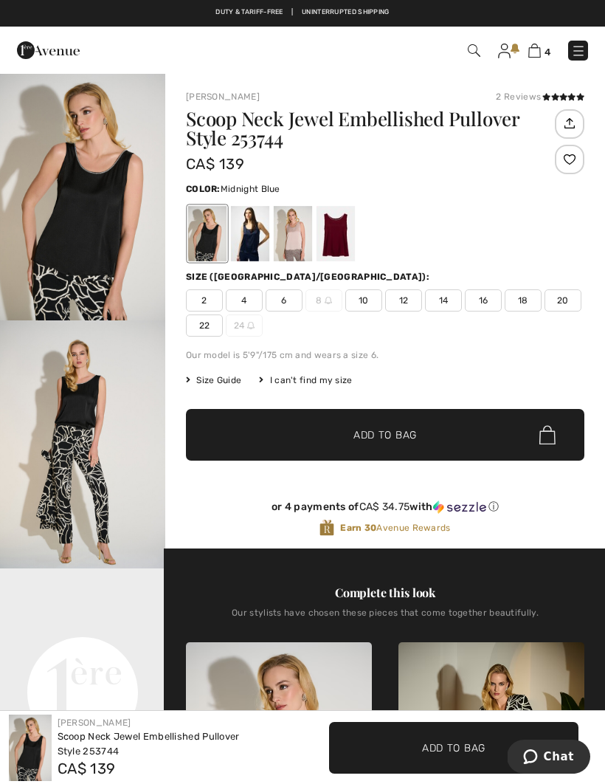
click at [247, 222] on div at bounding box center [250, 233] width 38 height 55
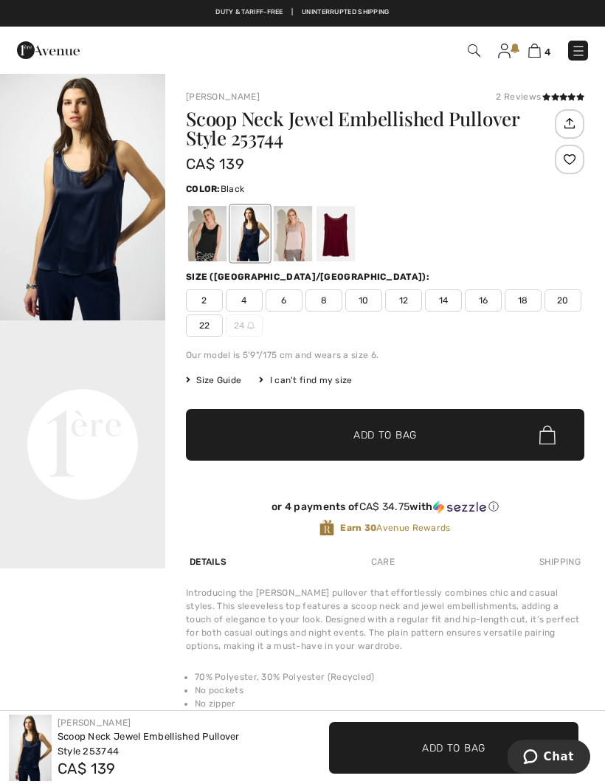
click at [207, 234] on div at bounding box center [207, 233] width 38 height 55
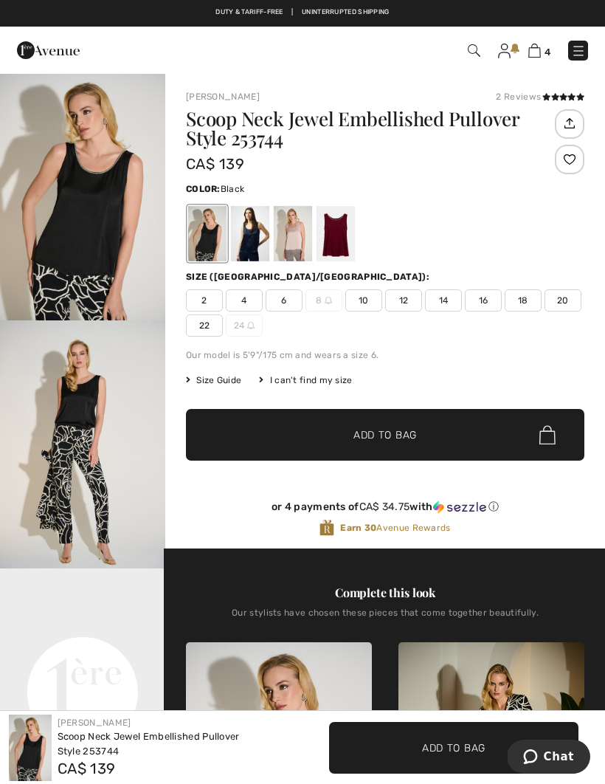
click at [391, 430] on span "Add to Bag" at bounding box center [385, 435] width 63 height 16
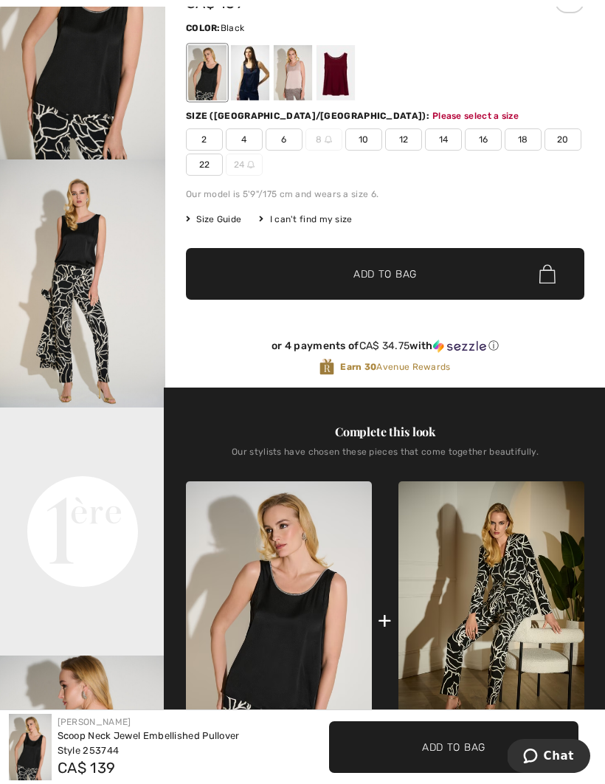
scroll to position [164, 0]
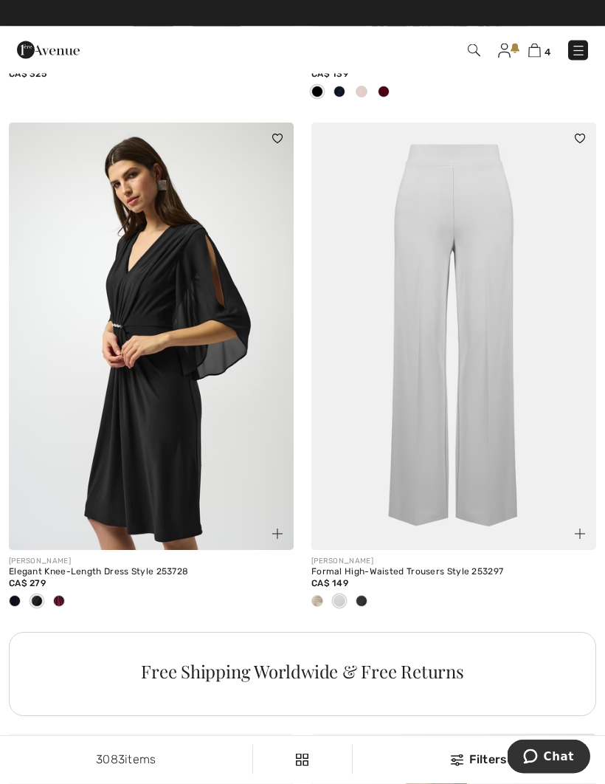
scroll to position [5720, 0]
click at [582, 529] on img at bounding box center [580, 534] width 10 height 10
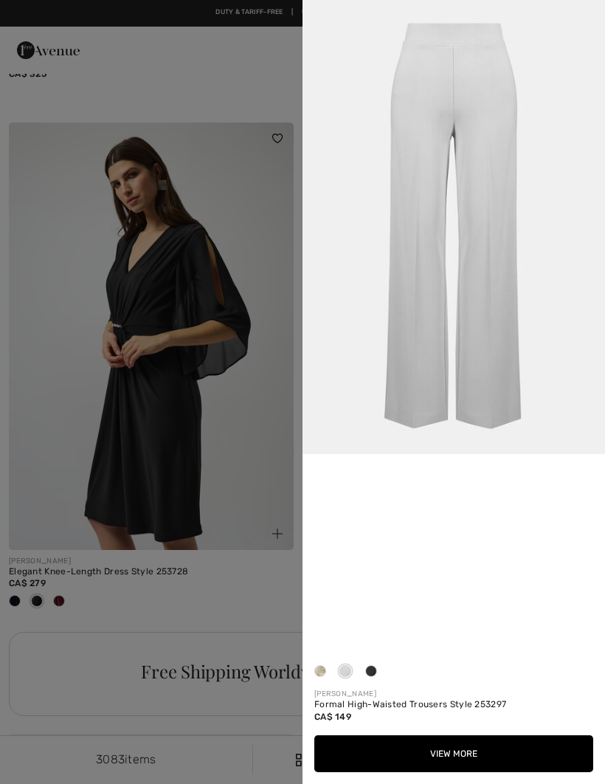
click at [322, 663] on div at bounding box center [320, 674] width 22 height 29
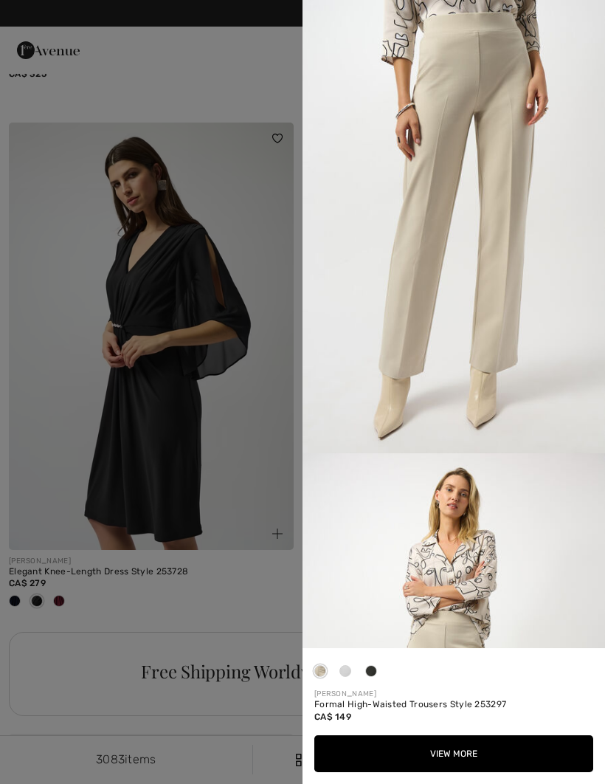
click at [379, 668] on div at bounding box center [371, 674] width 22 height 29
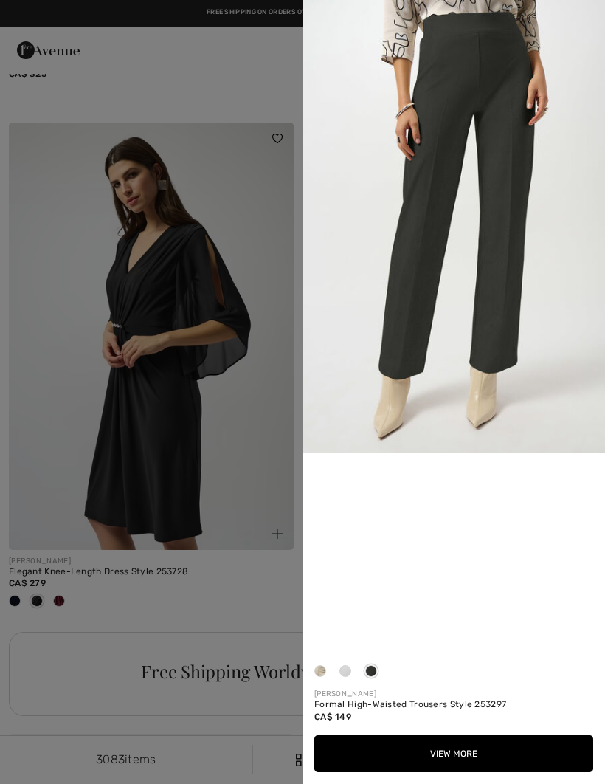
click at [347, 664] on div at bounding box center [345, 674] width 22 height 29
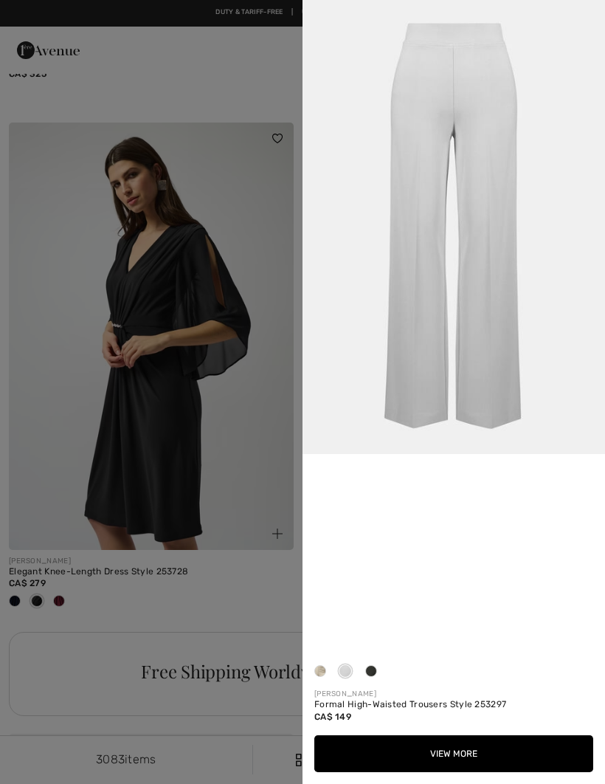
click at [475, 756] on button "View More" at bounding box center [453, 753] width 279 height 37
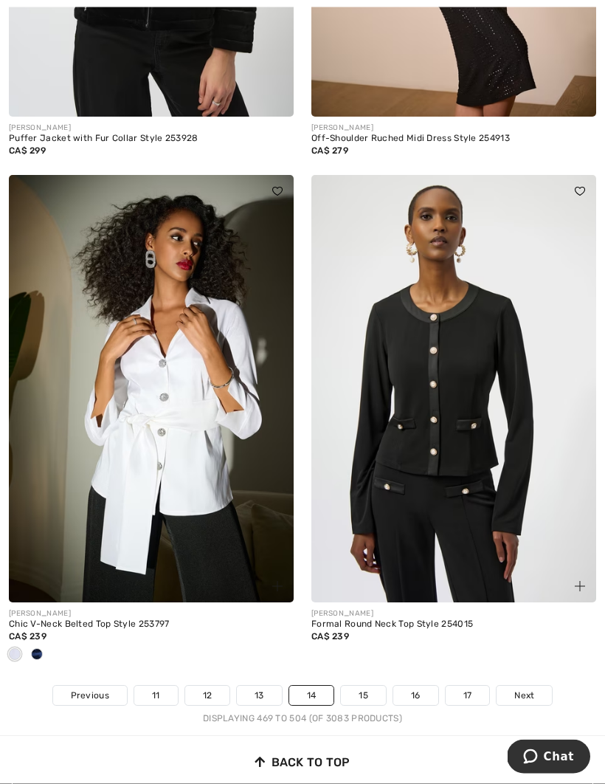
scroll to position [8806, 0]
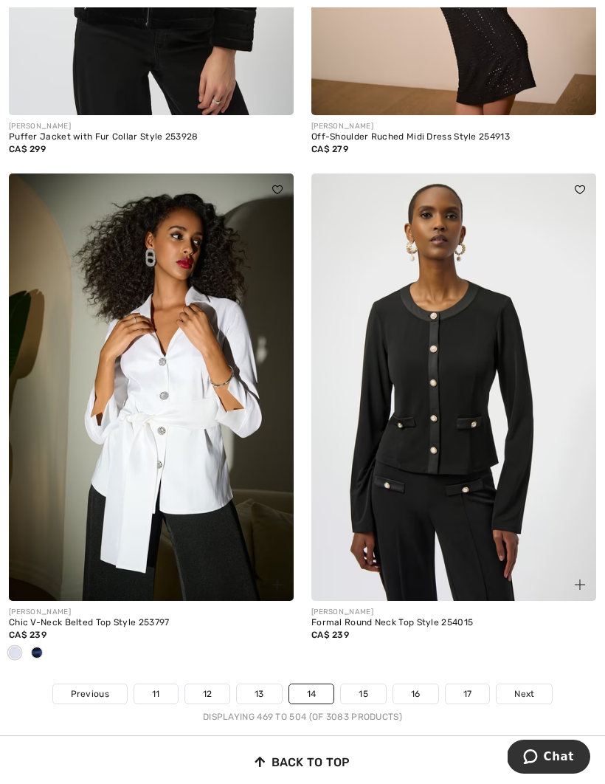
click at [366, 684] on link "15" at bounding box center [363, 693] width 45 height 19
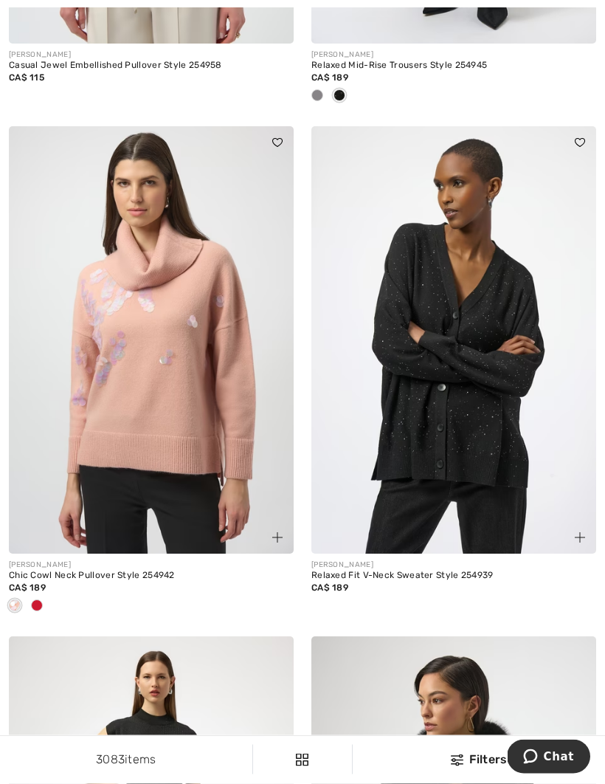
scroll to position [5228, 0]
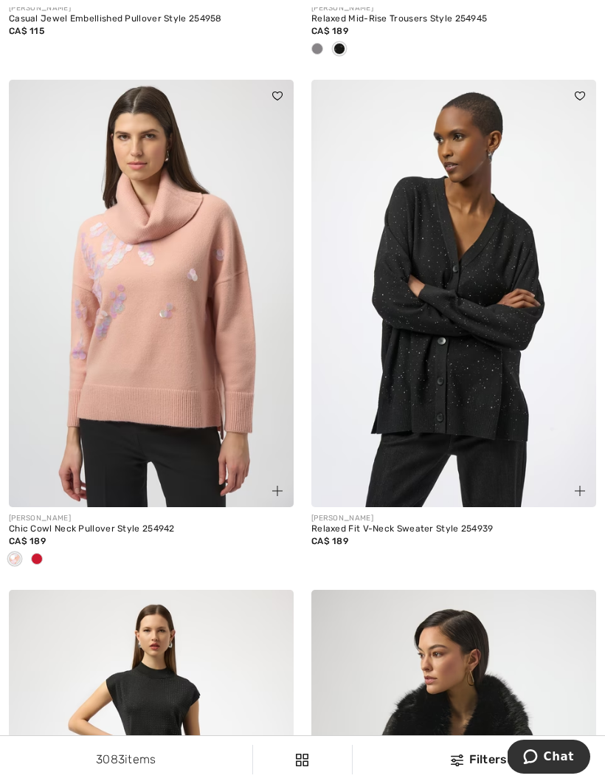
click at [179, 380] on img at bounding box center [151, 293] width 285 height 427
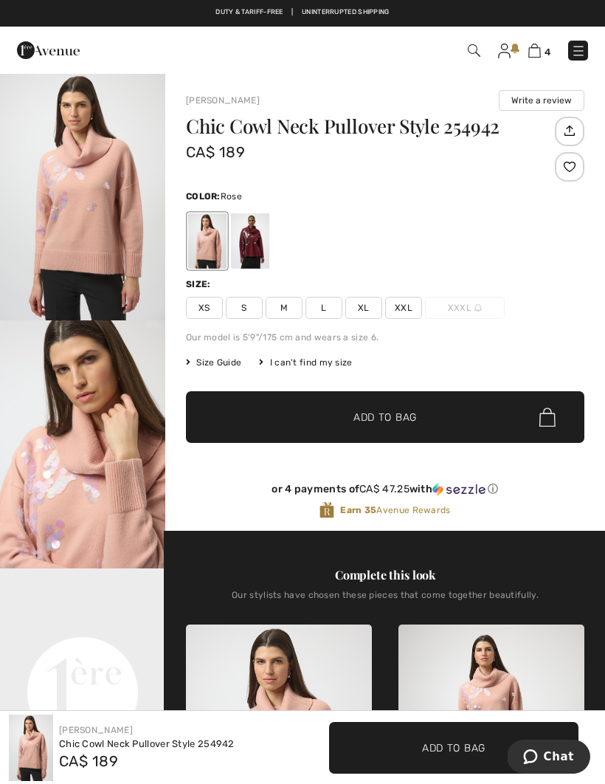
click at [261, 247] on div at bounding box center [250, 240] width 38 height 55
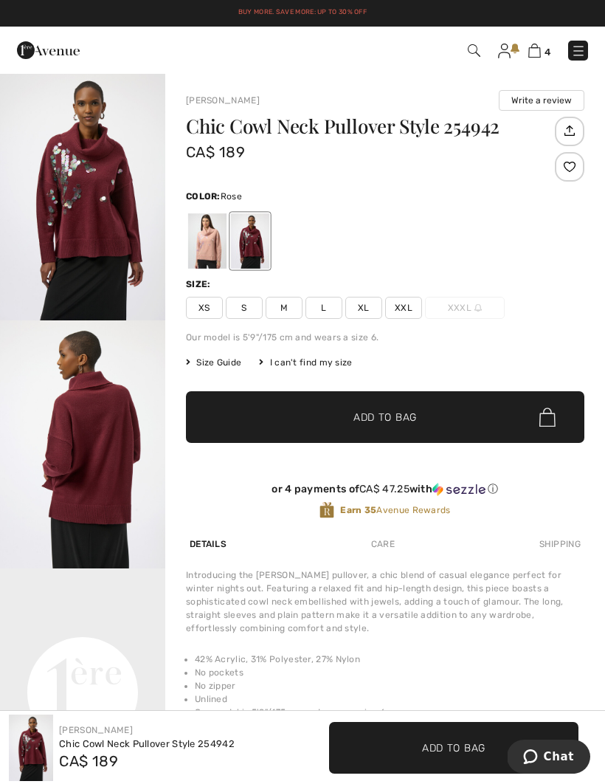
click at [214, 244] on div at bounding box center [207, 240] width 38 height 55
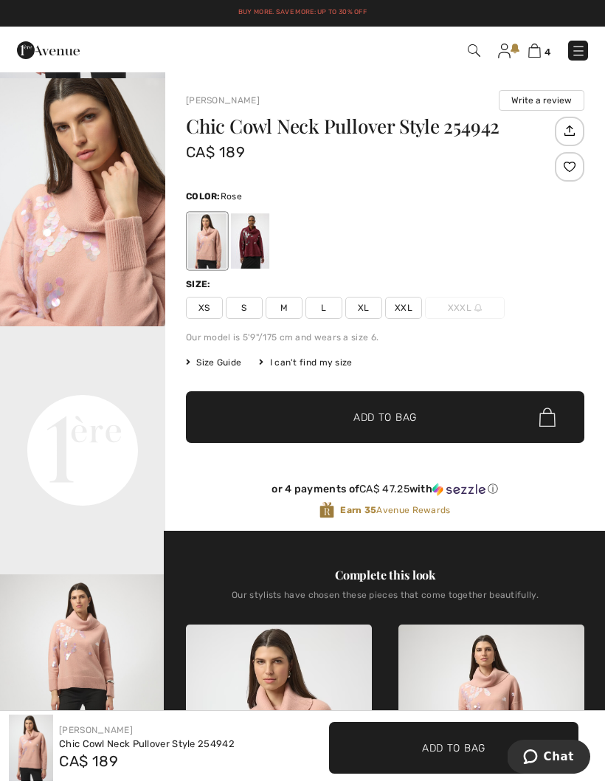
scroll to position [244, 0]
